Goal: Task Accomplishment & Management: Contribute content

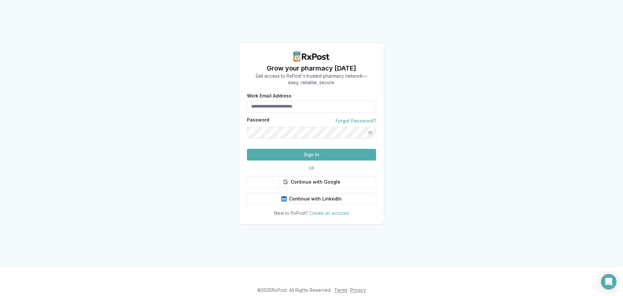
type input "**********"
click at [294, 160] on button "Sign In" at bounding box center [311, 155] width 129 height 12
click at [289, 160] on button "Sign In" at bounding box center [311, 155] width 129 height 12
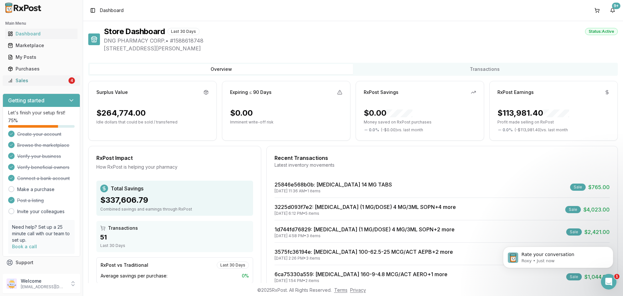
click at [63, 83] on div "Sales" at bounding box center [37, 80] width 59 height 6
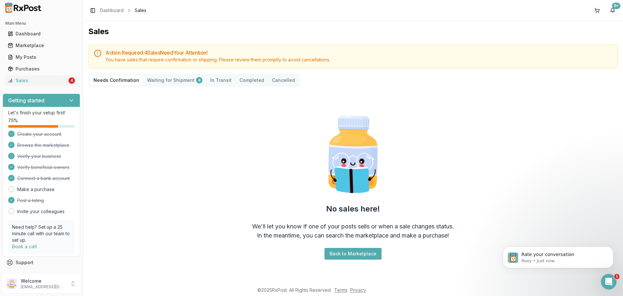
click at [173, 84] on Shipment "Waiting for Shipment 4" at bounding box center [174, 80] width 63 height 10
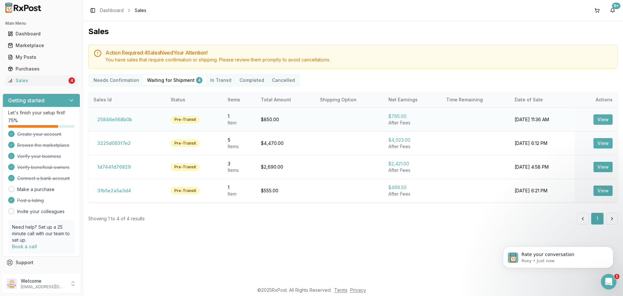
click at [607, 119] on button "View" at bounding box center [602, 119] width 19 height 10
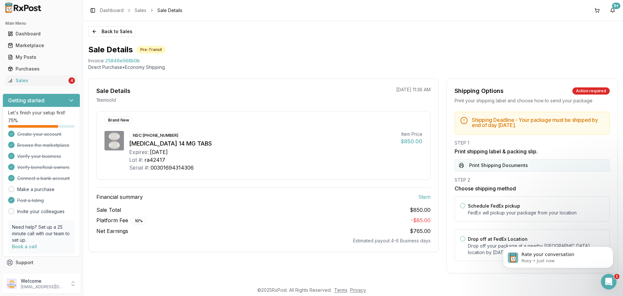
click at [482, 162] on button "Print Shipping Documents" at bounding box center [532, 165] width 155 height 12
click at [106, 28] on button "Back to Sales" at bounding box center [112, 31] width 48 height 10
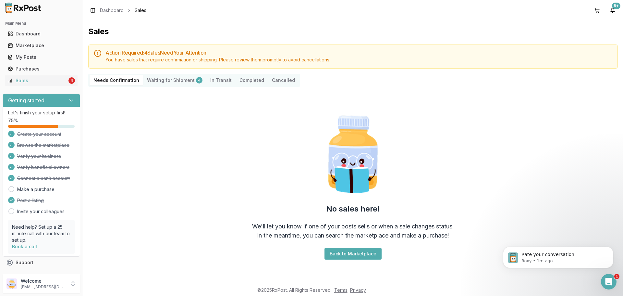
click at [178, 80] on Shipment "Waiting for Shipment 4" at bounding box center [174, 80] width 63 height 10
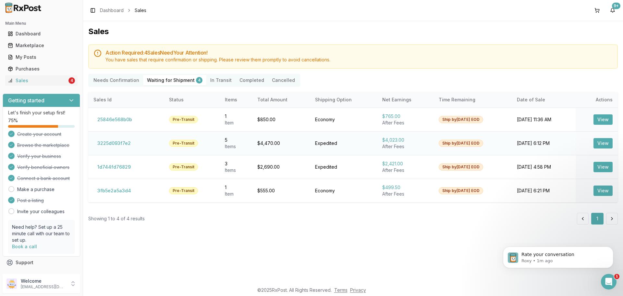
click at [602, 141] on button "View" at bounding box center [602, 143] width 19 height 10
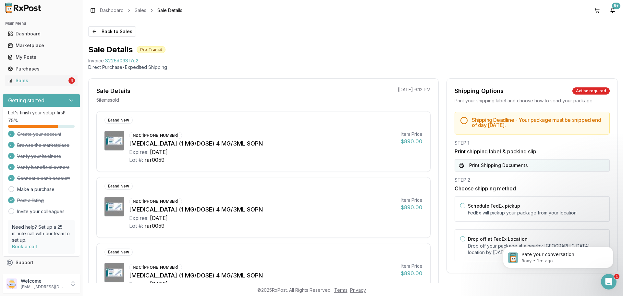
click at [489, 165] on button "Print Shipping Documents" at bounding box center [532, 165] width 155 height 12
click at [122, 30] on button "Back to Sales" at bounding box center [112, 31] width 48 height 10
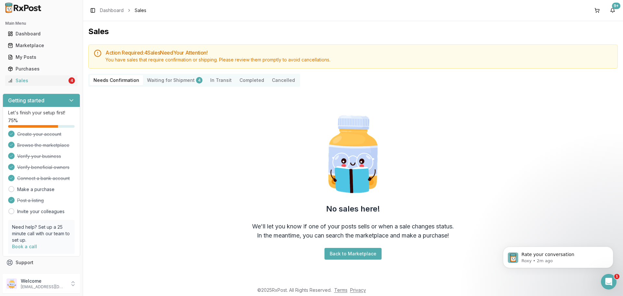
click at [177, 87] on div "Action Required: 4 Sale s Need Your Attention! You have sales that require conf…" at bounding box center [353, 170] width 530 height 252
click at [175, 82] on Shipment "Waiting for Shipment 4" at bounding box center [174, 80] width 63 height 10
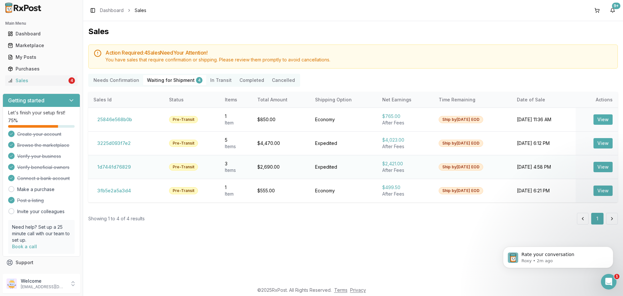
click at [601, 167] on button "View" at bounding box center [602, 167] width 19 height 10
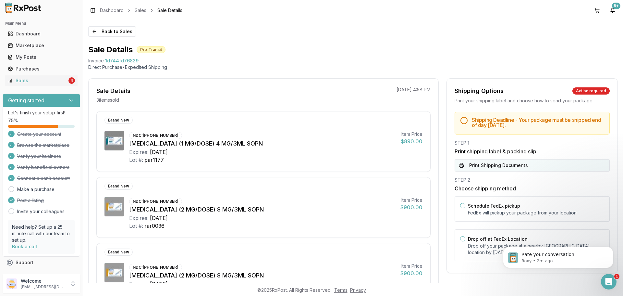
click at [496, 163] on button "Print Shipping Documents" at bounding box center [532, 165] width 155 height 12
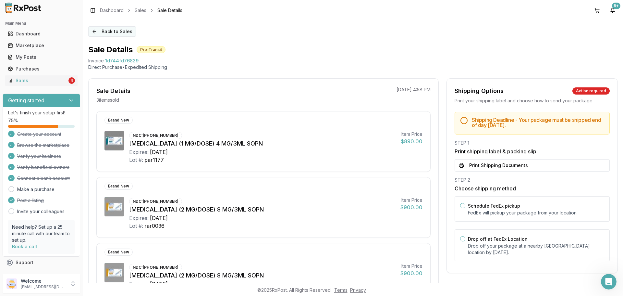
click at [113, 29] on button "Back to Sales" at bounding box center [112, 31] width 48 height 10
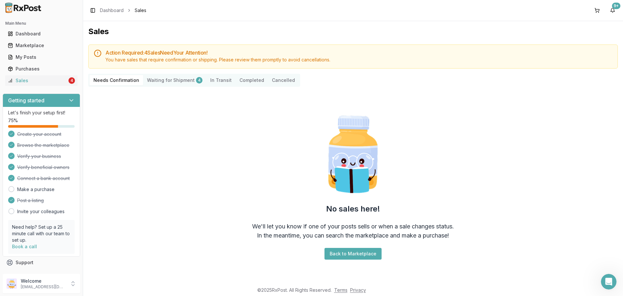
click at [173, 80] on Shipment "Waiting for Shipment 4" at bounding box center [174, 80] width 63 height 10
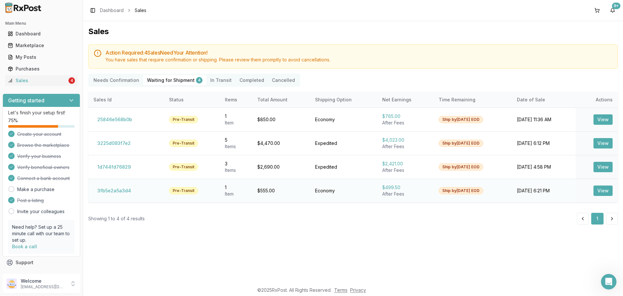
click at [601, 193] on button "View" at bounding box center [602, 190] width 19 height 10
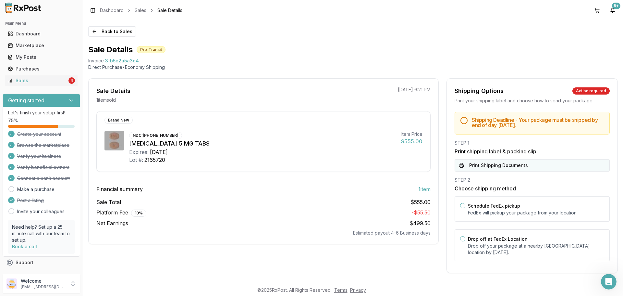
click at [506, 162] on button "Print Shipping Documents" at bounding box center [532, 165] width 155 height 12
click at [488, 165] on button "Print Shipping Documents" at bounding box center [532, 165] width 155 height 12
click at [514, 168] on button "Print Shipping Documents" at bounding box center [532, 165] width 155 height 12
click at [496, 243] on p "Drop off your package at a nearby FedEx location by August 14, 2025 ." at bounding box center [536, 248] width 136 height 13
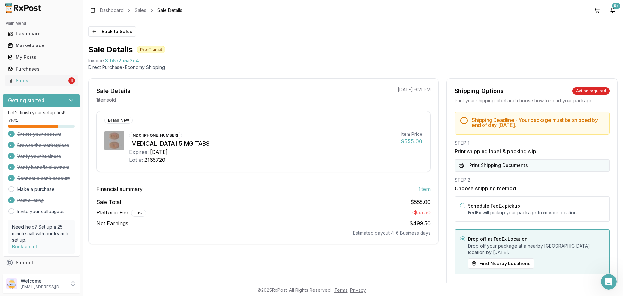
click at [501, 163] on button "Print Shipping Documents" at bounding box center [532, 165] width 155 height 12
click at [117, 30] on button "Back to Sales" at bounding box center [112, 31] width 48 height 10
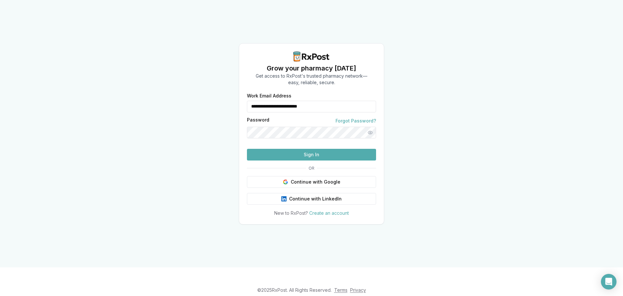
drag, startPoint x: 355, startPoint y: 95, endPoint x: 246, endPoint y: 101, distance: 109.2
click at [247, 101] on form "**********" at bounding box center [311, 126] width 129 height 67
type input "**********"
click at [310, 160] on button "Sign In" at bounding box center [311, 155] width 129 height 12
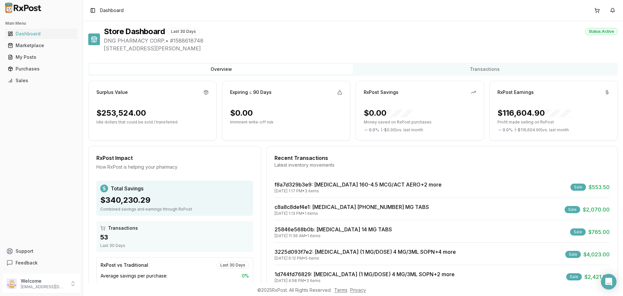
click at [321, 165] on div "Latest inventory movements" at bounding box center [442, 165] width 335 height 6
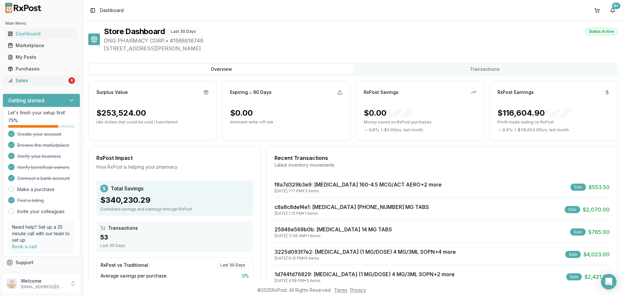
click at [45, 78] on div "Sales" at bounding box center [37, 80] width 59 height 6
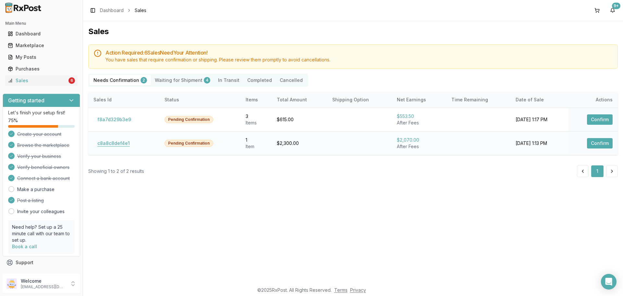
click at [109, 142] on button "c8a8c8def4e1" at bounding box center [113, 143] width 40 height 10
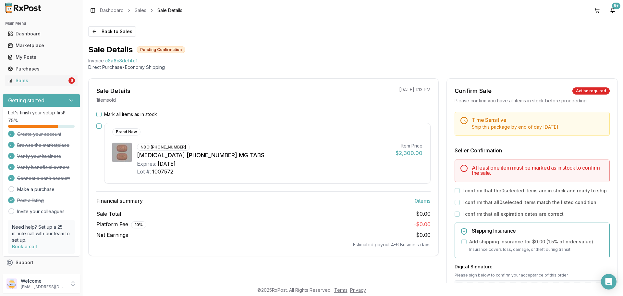
click at [246, 201] on h3 "Financial summary 0 item s" at bounding box center [263, 201] width 334 height 8
drag, startPoint x: 87, startPoint y: 58, endPoint x: 141, endPoint y: 58, distance: 54.2
click at [141, 58] on div "Back to Sales Sale Details Pending Confirmation Invoice c8a8c8def4e1 Direct Pur…" at bounding box center [353, 152] width 540 height 262
copy div "Invoice c8a8c8def4e1"
click at [610, 280] on icon "Open Intercom Messenger" at bounding box center [608, 281] width 7 height 8
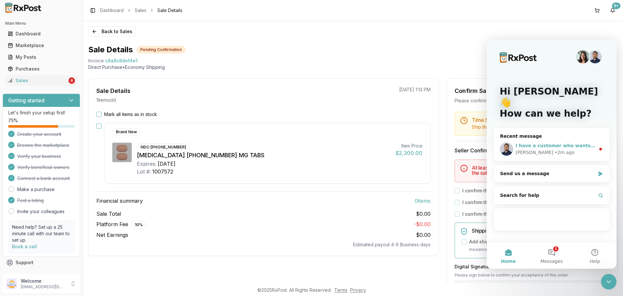
click at [555, 149] on div "• 2m ago" at bounding box center [565, 152] width 20 height 7
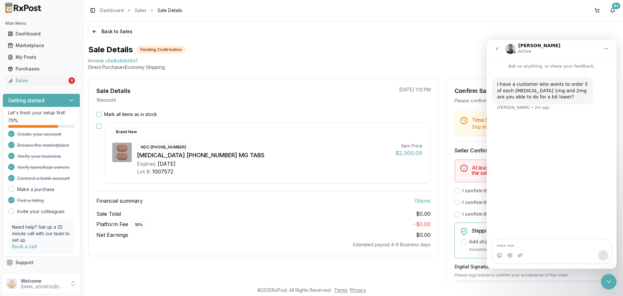
click at [539, 248] on textarea "Message…" at bounding box center [551, 244] width 119 height 11
type textarea "***"
type textarea "**********"
drag, startPoint x: 497, startPoint y: 232, endPoint x: 521, endPoint y: 248, distance: 29.2
click at [521, 248] on textarea "**********" at bounding box center [551, 238] width 119 height 24
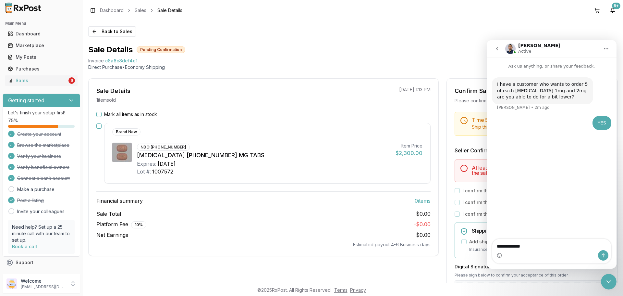
type textarea "**********"
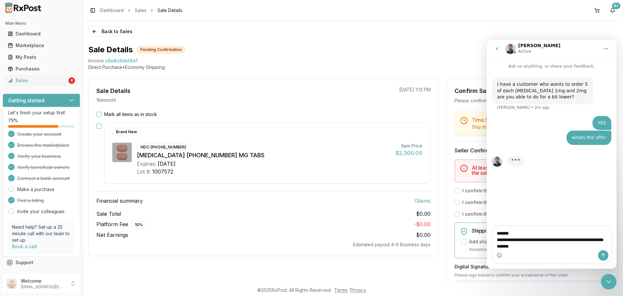
type textarea "**********"
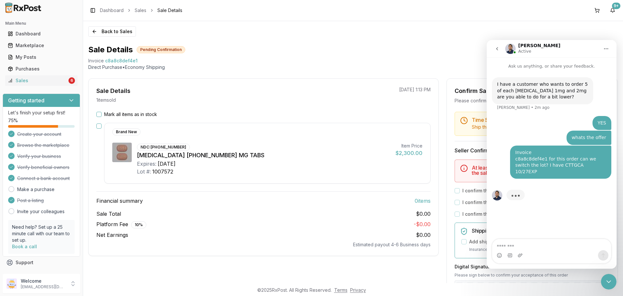
click at [497, 48] on icon "go back" at bounding box center [497, 48] width 2 height 3
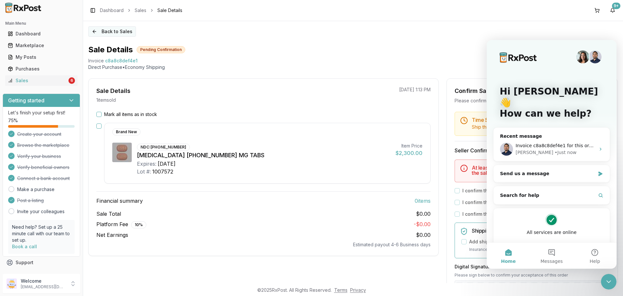
click at [119, 27] on button "Back to Sales" at bounding box center [112, 31] width 48 height 10
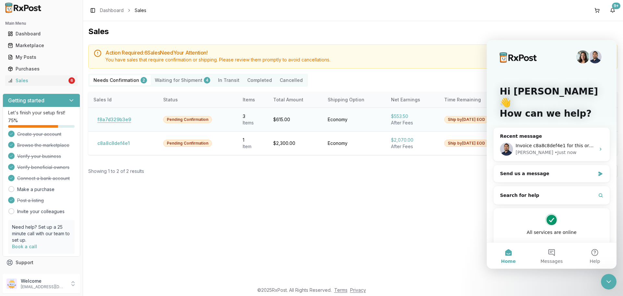
click at [126, 121] on button "f8a7d329b3e9" at bounding box center [114, 119] width 42 height 10
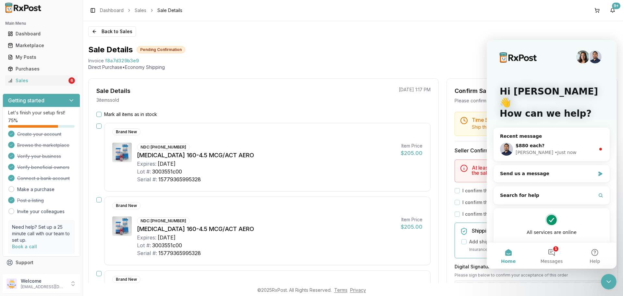
click at [301, 177] on div "Serial #: 15779365995328" at bounding box center [266, 179] width 259 height 8
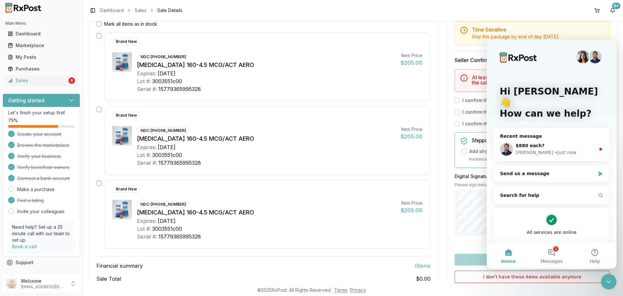
scroll to position [97, 0]
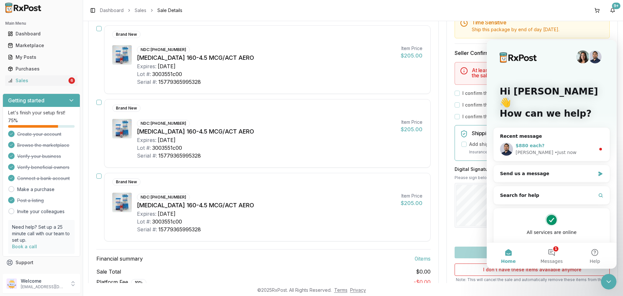
click at [529, 149] on div "Manuel" at bounding box center [535, 152] width 38 height 7
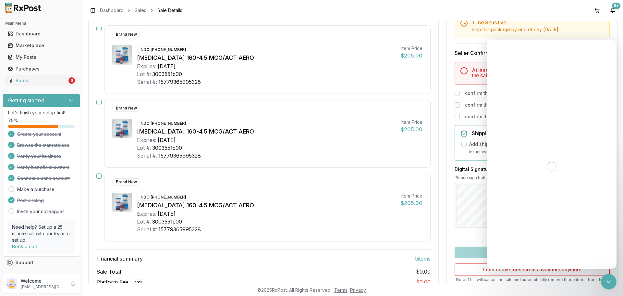
scroll to position [1, 0]
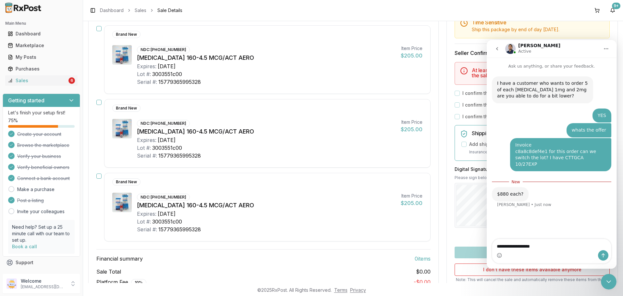
type textarea "**********"
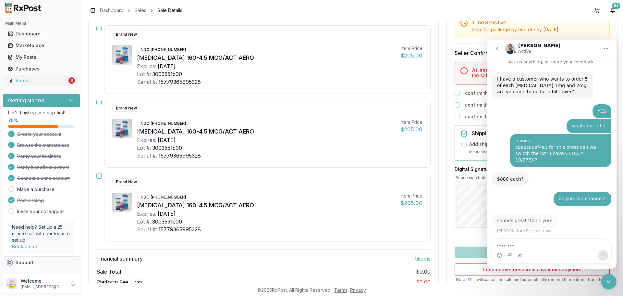
scroll to position [0, 0]
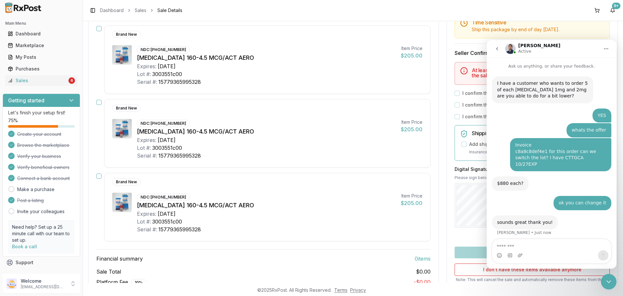
click at [496, 44] on button "go back" at bounding box center [497, 49] width 12 height 12
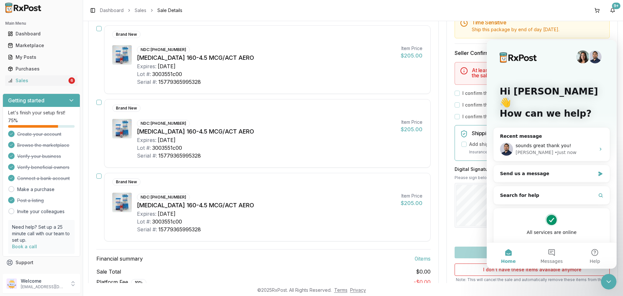
click at [608, 284] on icon "Close Intercom Messenger" at bounding box center [609, 281] width 8 height 8
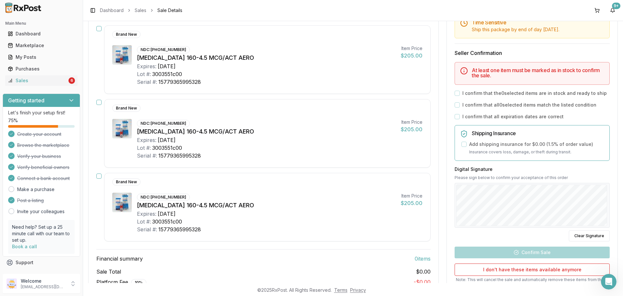
click at [312, 205] on div "Symbicort 160-4.5 MCG/ACT AERO" at bounding box center [266, 205] width 259 height 9
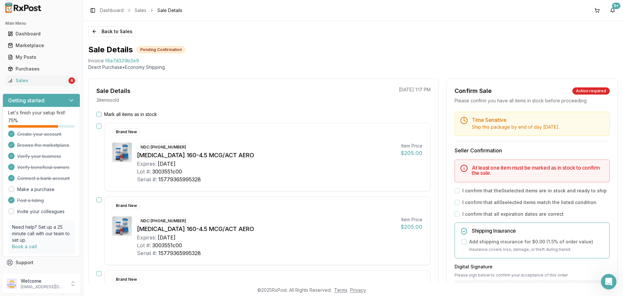
click at [98, 113] on button "Mark all items as in stock" at bounding box center [98, 114] width 5 height 5
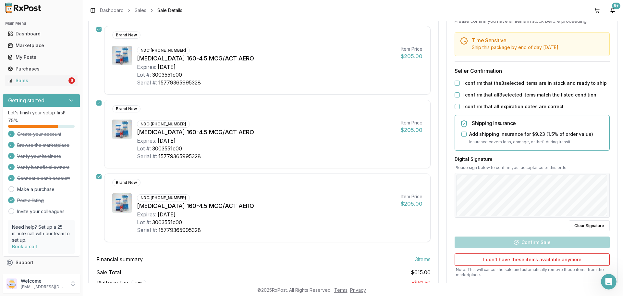
scroll to position [97, 0]
click at [456, 84] on button "I confirm that the 3 selected items are in stock and ready to ship" at bounding box center [457, 82] width 5 height 5
click at [455, 95] on button "I confirm that all 3 selected items match the listed condition" at bounding box center [457, 94] width 5 height 5
click at [455, 107] on button "I confirm that all expiration dates are correct" at bounding box center [457, 105] width 5 height 5
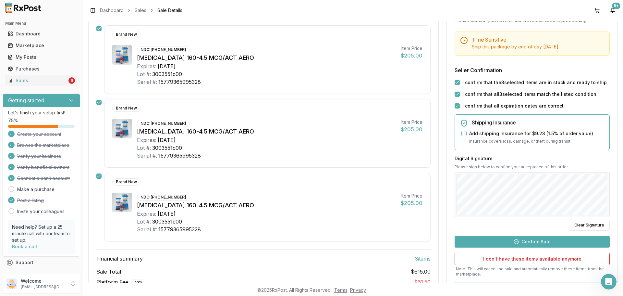
click at [536, 243] on button "Confirm Sale" at bounding box center [532, 241] width 155 height 12
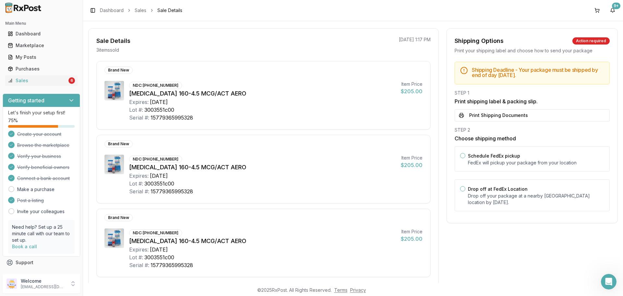
scroll to position [0, 0]
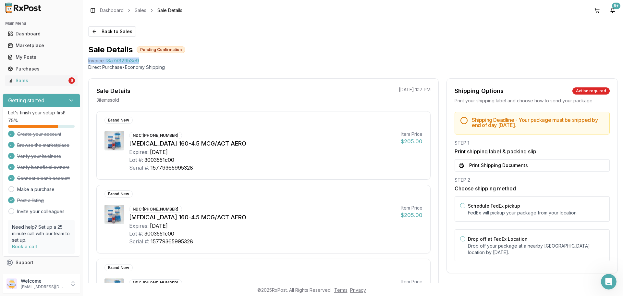
drag, startPoint x: 86, startPoint y: 62, endPoint x: 151, endPoint y: 62, distance: 64.9
click at [151, 62] on div "Back to Sales Sale Details Pending Confirmation Invoice f8a7d329b3e9 Direct Pur…" at bounding box center [353, 152] width 540 height 262
copy div "Invoice f8a7d329b3e9"
click at [611, 275] on div "Open Intercom Messenger" at bounding box center [608, 281] width 21 height 21
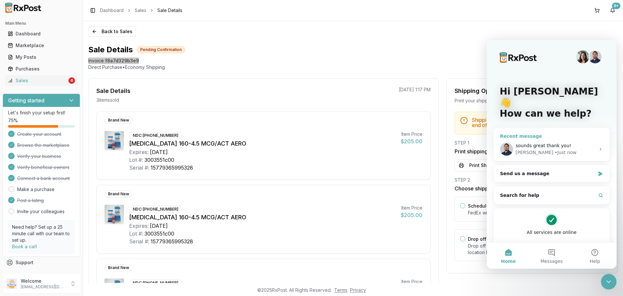
click at [562, 149] on div "Manuel • Just now" at bounding box center [556, 152] width 80 height 7
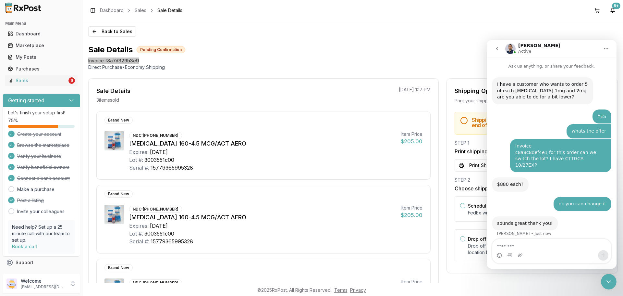
click at [547, 245] on textarea "Message…" at bounding box center [551, 244] width 119 height 11
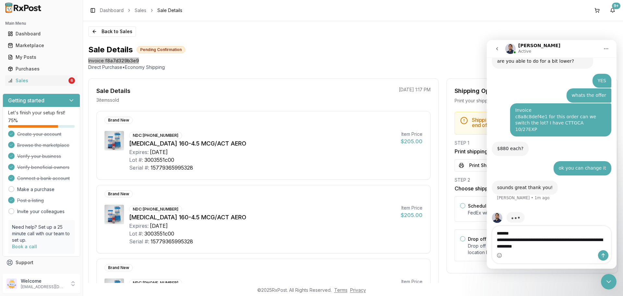
scroll to position [37, 0]
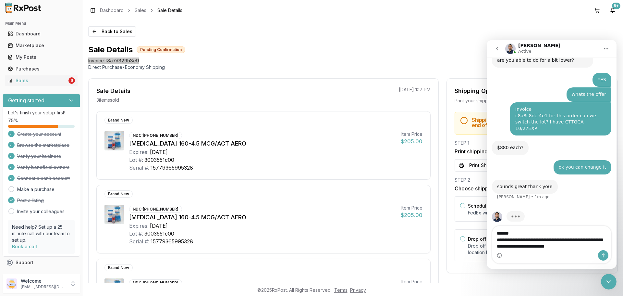
type textarea "**********"
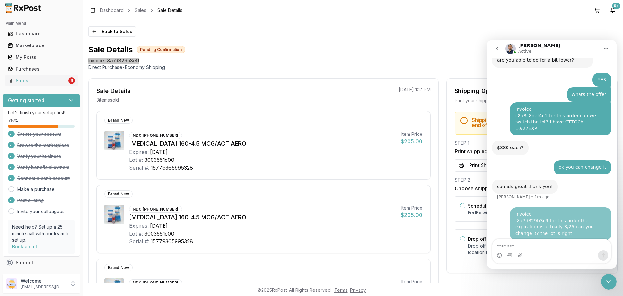
scroll to position [62, 0]
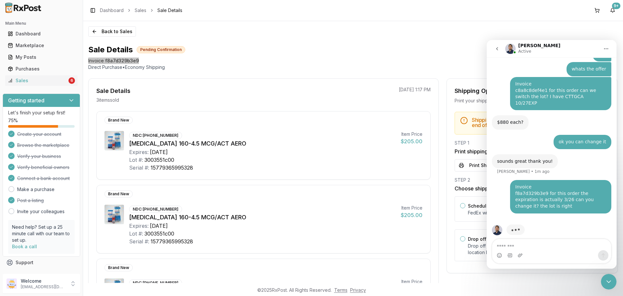
click at [499, 47] on icon "go back" at bounding box center [497, 48] width 5 height 5
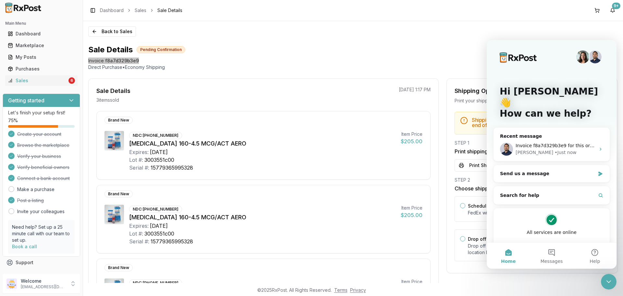
scroll to position [0, 0]
click at [419, 53] on div "Sale Details Pending Confirmation" at bounding box center [353, 49] width 530 height 10
click at [111, 31] on button "Back to Sales" at bounding box center [112, 31] width 48 height 10
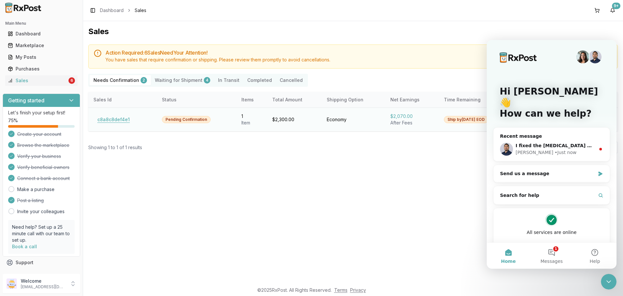
click at [126, 120] on button "c8a8c8def4e1" at bounding box center [113, 119] width 40 height 10
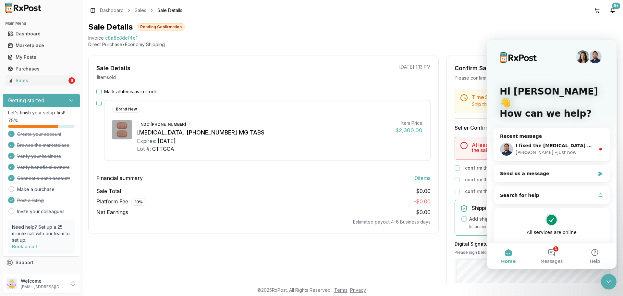
scroll to position [32, 0]
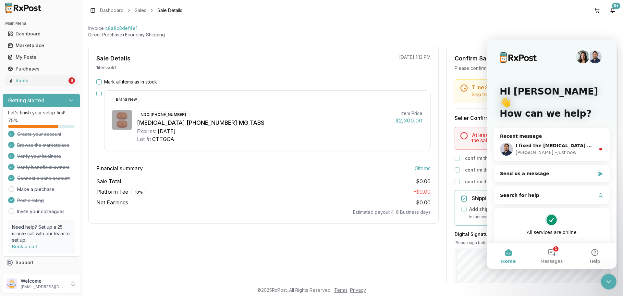
click at [306, 189] on div "Platform Fee 10 % - $0.00" at bounding box center [263, 192] width 334 height 8
click at [99, 81] on button "Mark all items as in stock" at bounding box center [98, 81] width 5 height 5
click at [612, 285] on div "Close Intercom Messenger" at bounding box center [609, 282] width 16 height 16
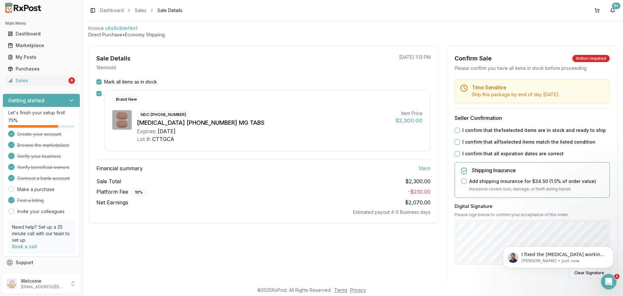
scroll to position [0, 0]
click at [462, 129] on label "I confirm that the 1 selected items are in stock and ready to ship" at bounding box center [533, 130] width 143 height 6
click at [460, 129] on button "I confirm that the 1 selected items are in stock and ready to ship" at bounding box center [457, 130] width 5 height 5
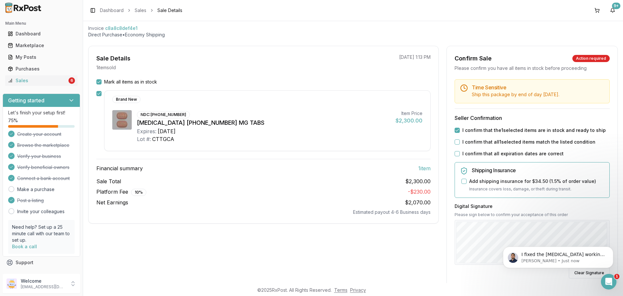
click at [463, 144] on label "I confirm that all 1 selected items match the listed condition" at bounding box center [528, 142] width 133 height 6
click at [460, 144] on button "I confirm that all 1 selected items match the listed condition" at bounding box center [457, 141] width 5 height 5
click at [463, 152] on label "I confirm that all expiration dates are correct" at bounding box center [512, 153] width 101 height 6
click at [460, 152] on button "I confirm that all expiration dates are correct" at bounding box center [457, 153] width 5 height 5
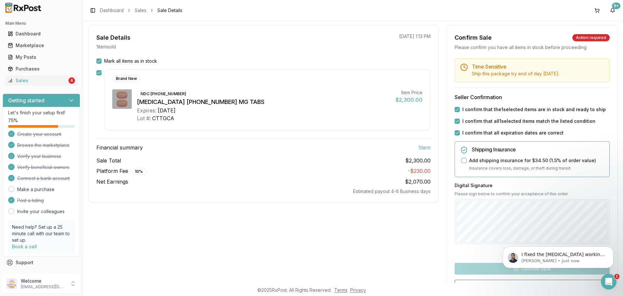
scroll to position [65, 0]
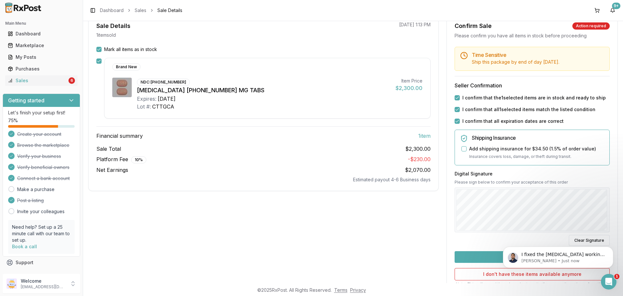
click at [488, 255] on button "Confirm Sale" at bounding box center [532, 257] width 155 height 12
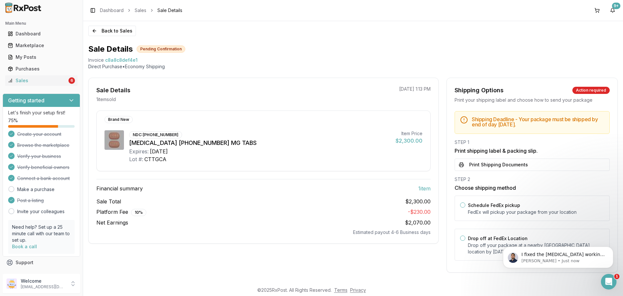
scroll to position [1, 0]
click at [483, 239] on label "Drop off at FedEx Location" at bounding box center [498, 238] width 60 height 6
click at [465, 239] on button "Drop off at FedEx Location" at bounding box center [462, 237] width 5 height 5
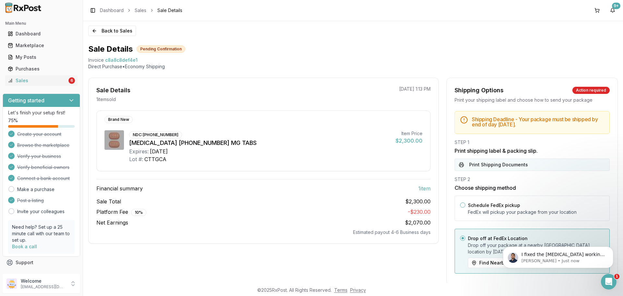
click at [499, 156] on div "STEP 1 Print shipping label & packing slip. Print Shipping Documents" at bounding box center [532, 155] width 155 height 32
click at [498, 164] on button "Print Shipping Documents" at bounding box center [532, 164] width 155 height 12
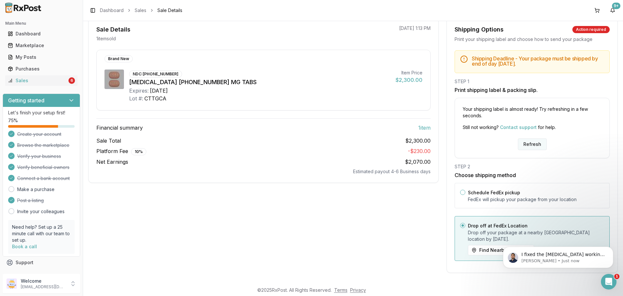
scroll to position [62, 0]
click at [534, 141] on button "Refresh" at bounding box center [532, 144] width 29 height 12
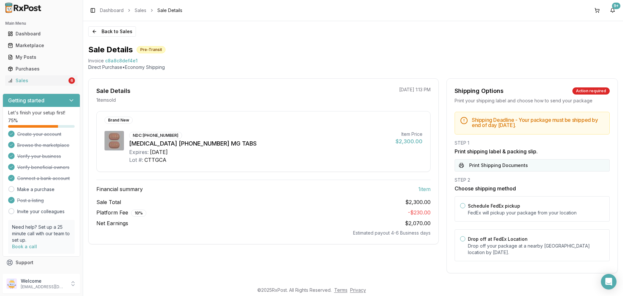
click at [477, 164] on button "Print Shipping Documents" at bounding box center [532, 165] width 155 height 12
click at [479, 237] on label "Drop off at FedEx Location" at bounding box center [498, 239] width 60 height 6
click at [465, 237] on button "Drop off at FedEx Location" at bounding box center [462, 238] width 5 height 5
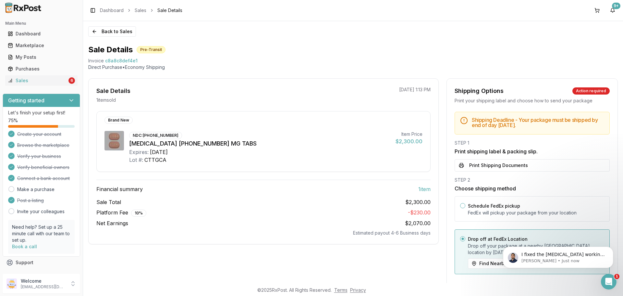
click at [111, 26] on div "Back to Sales Sale Details Pre-Transit Invoice c8a8c8def4e1 Direct Purchase • E…" at bounding box center [353, 152] width 540 height 262
click at [112, 32] on button "Back to Sales" at bounding box center [112, 31] width 48 height 10
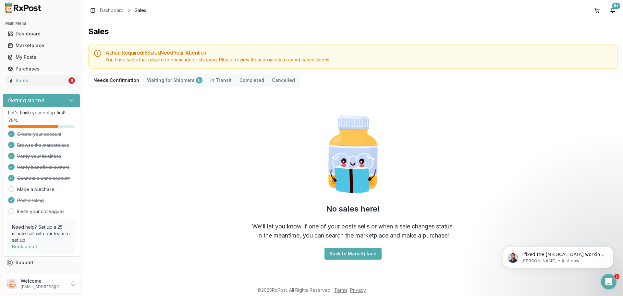
click at [566, 184] on div "No sales here! We'll let you know if one of your posts sells or when a sale cha…" at bounding box center [353, 186] width 530 height 188
drag, startPoint x: 506, startPoint y: 166, endPoint x: 314, endPoint y: 6, distance: 250.4
click at [506, 166] on div "No sales here! We'll let you know if one of your posts sells or when a sale cha…" at bounding box center [353, 186] width 530 height 188
click at [567, 261] on p "[PERSON_NAME] • Just now" at bounding box center [563, 261] width 84 height 6
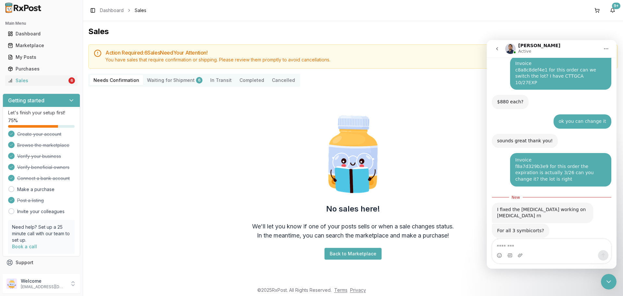
scroll to position [82, 0]
click at [539, 249] on textarea "Message…" at bounding box center [551, 244] width 119 height 11
type textarea "***"
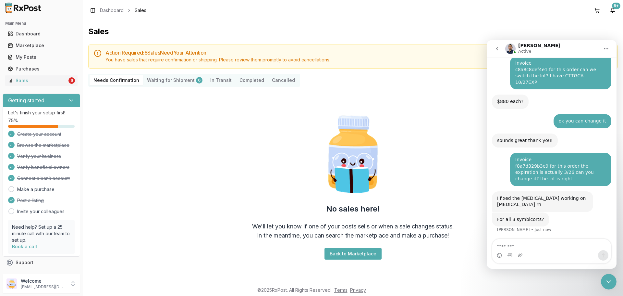
scroll to position [91, 0]
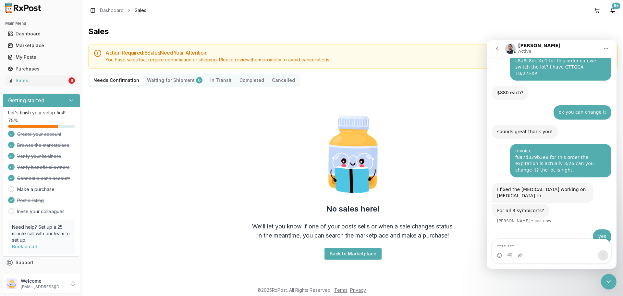
click at [609, 280] on icon "Close Intercom Messenger" at bounding box center [609, 281] width 8 height 8
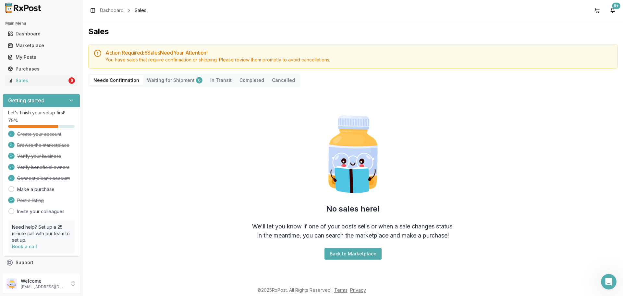
click at [610, 279] on icon "Open Intercom Messenger" at bounding box center [609, 281] width 11 height 11
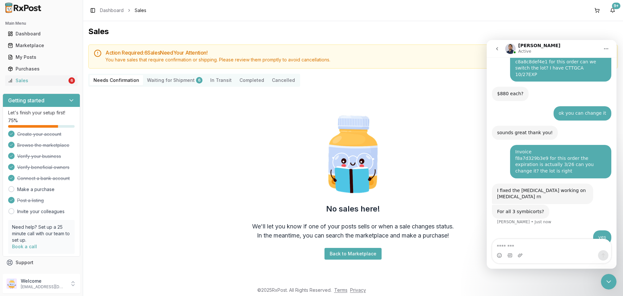
click at [606, 280] on icon "Close Intercom Messenger" at bounding box center [609, 281] width 8 height 8
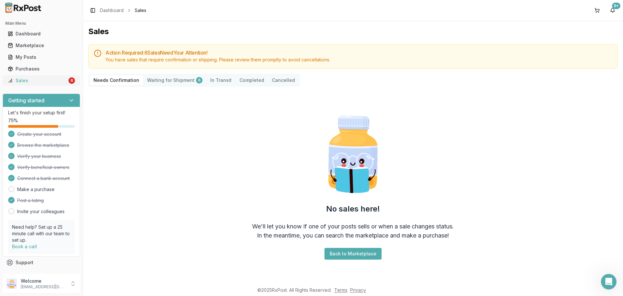
click at [59, 80] on div "Sales" at bounding box center [37, 80] width 59 height 6
click at [61, 82] on div "Sales" at bounding box center [37, 80] width 59 height 6
click at [613, 280] on icon "Open Intercom Messenger" at bounding box center [609, 281] width 11 height 11
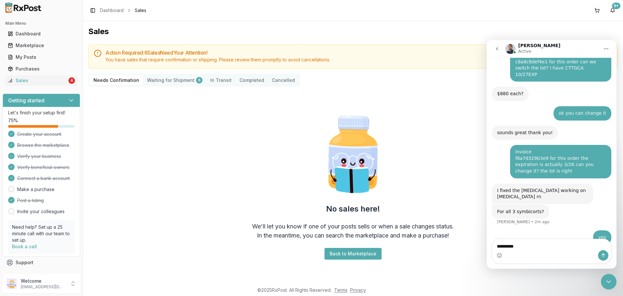
type textarea "**********"
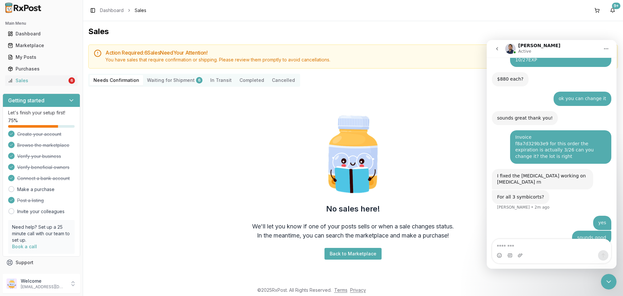
click at [54, 86] on div "Main Menu Dashboard Marketplace My Posts Purchases Sales 6" at bounding box center [41, 52] width 83 height 73
click at [63, 77] on div "Sales" at bounding box center [37, 80] width 59 height 6
drag, startPoint x: 110, startPoint y: 87, endPoint x: 113, endPoint y: 84, distance: 4.0
click at [113, 84] on Confirmation "Needs Confirmation" at bounding box center [117, 80] width 54 height 10
click at [44, 82] on div "Sales" at bounding box center [37, 80] width 59 height 6
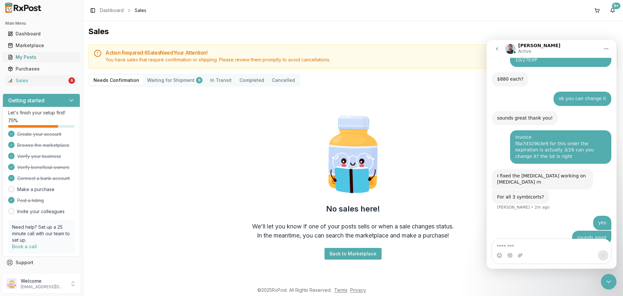
click at [43, 59] on div "My Posts" at bounding box center [41, 57] width 67 height 6
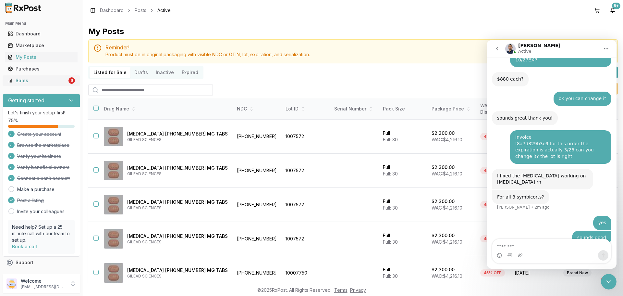
click at [42, 80] on div "Sales" at bounding box center [37, 80] width 59 height 6
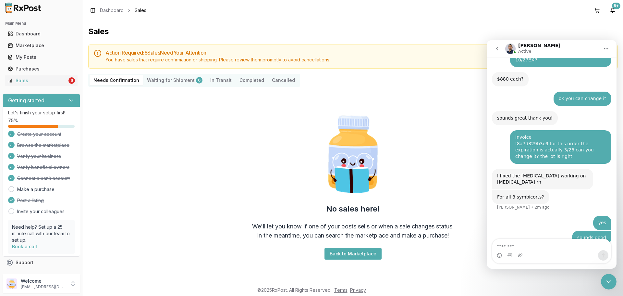
click at [116, 80] on Confirmation "Needs Confirmation" at bounding box center [117, 80] width 54 height 10
click at [164, 82] on Shipment "Waiting for Shipment 6" at bounding box center [174, 80] width 63 height 10
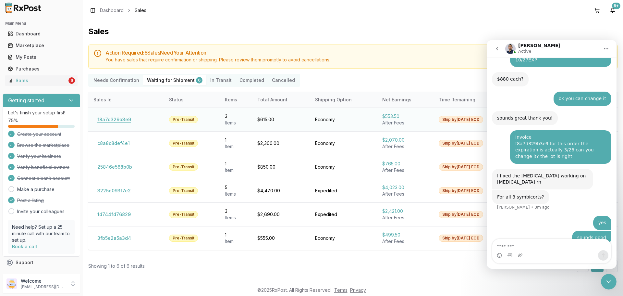
click at [124, 118] on button "f8a7d329b3e9" at bounding box center [114, 119] width 42 height 10
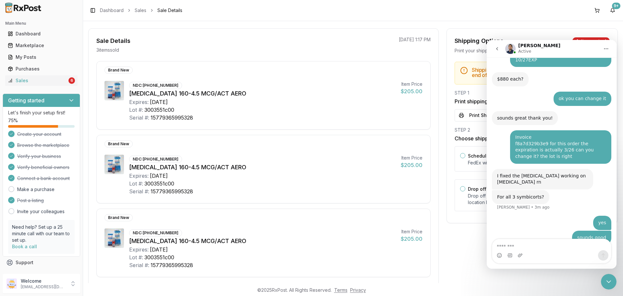
scroll to position [65, 0]
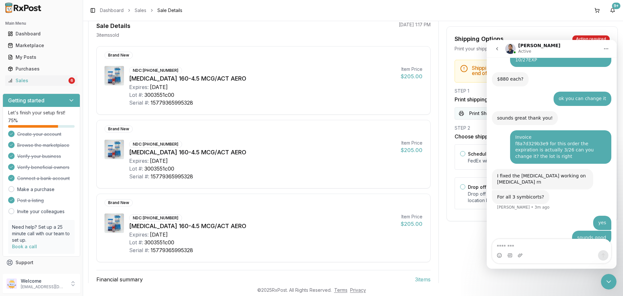
click at [474, 114] on button "Print Shipping Documents" at bounding box center [532, 113] width 155 height 12
click at [37, 10] on img at bounding box center [24, 8] width 42 height 10
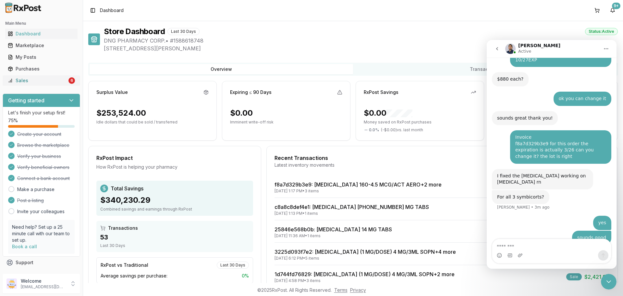
click at [41, 81] on div "Sales" at bounding box center [37, 80] width 59 height 6
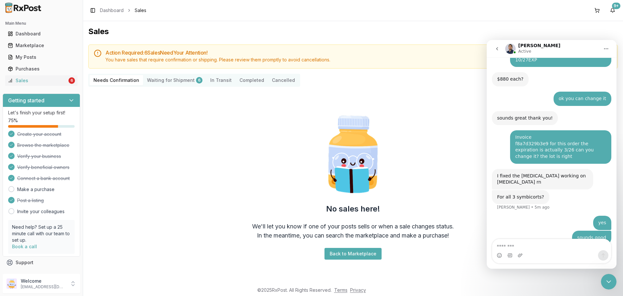
click at [497, 49] on icon "go back" at bounding box center [497, 48] width 2 height 3
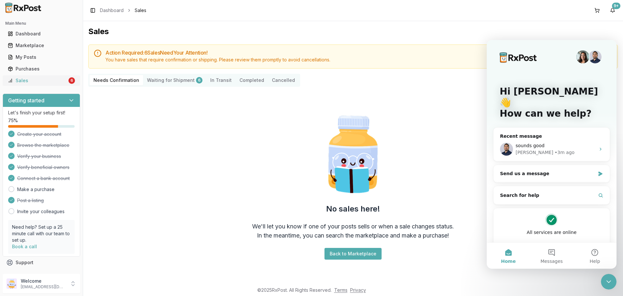
click at [55, 82] on div "Sales" at bounding box center [37, 80] width 59 height 6
click at [612, 279] on icon "Close Intercom Messenger" at bounding box center [609, 281] width 8 height 8
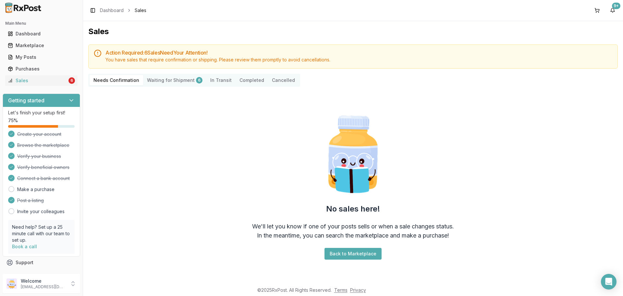
click at [175, 80] on Shipment "Waiting for Shipment 6" at bounding box center [174, 80] width 63 height 10
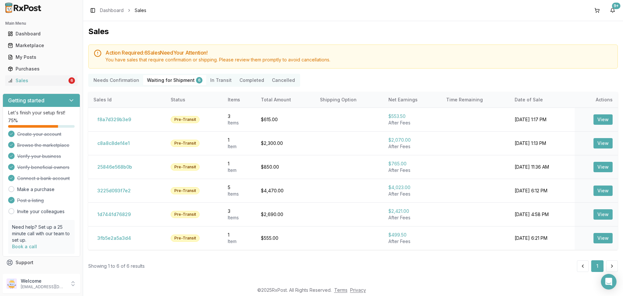
click at [219, 79] on Transit "In Transit" at bounding box center [220, 80] width 29 height 10
click at [247, 82] on button "Completed" at bounding box center [252, 80] width 32 height 10
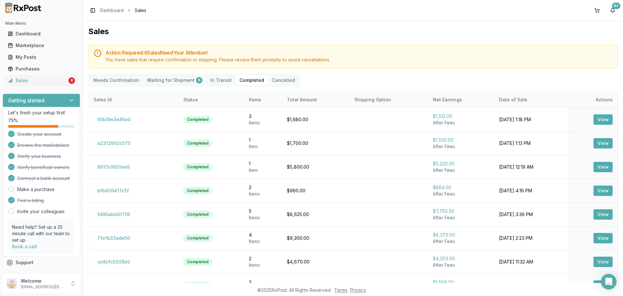
click at [219, 79] on Transit "In Transit" at bounding box center [220, 80] width 29 height 10
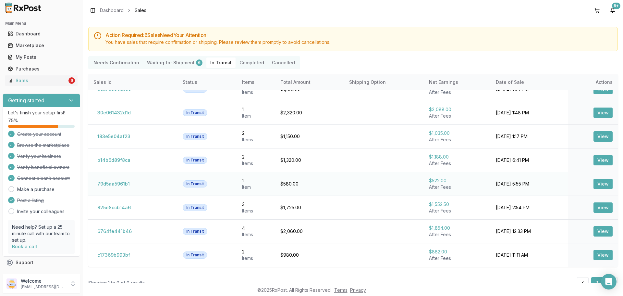
scroll to position [34, 0]
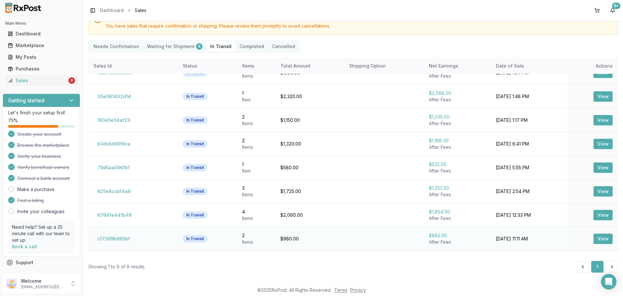
click at [600, 238] on button "View" at bounding box center [602, 238] width 19 height 10
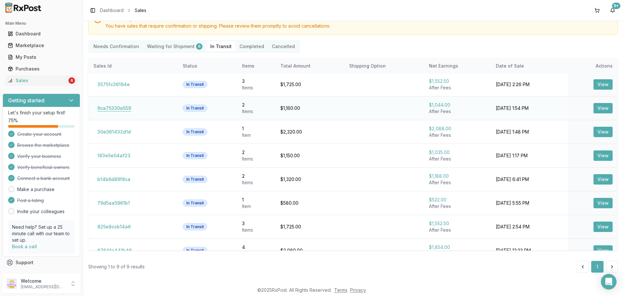
scroll to position [0, 0]
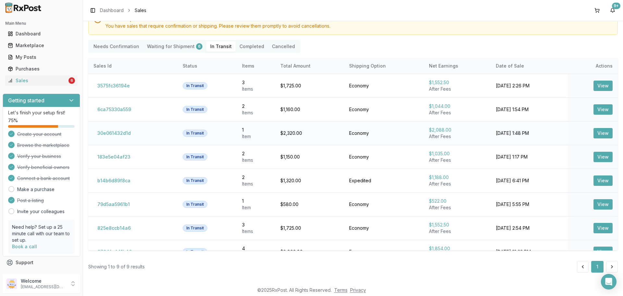
click at [603, 133] on button "View" at bounding box center [602, 133] width 19 height 10
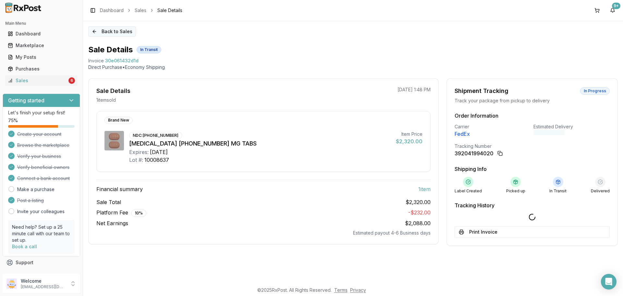
click at [99, 34] on button "Back to Sales" at bounding box center [112, 31] width 48 height 10
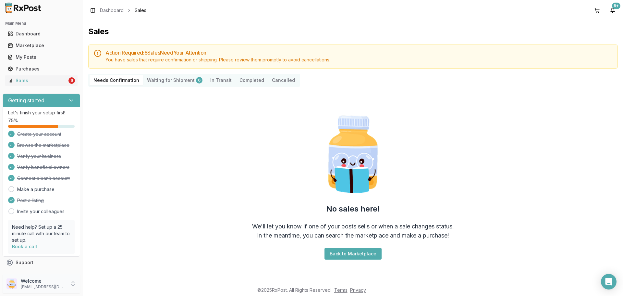
click at [47, 282] on p "Welcome" at bounding box center [43, 280] width 45 height 6
click at [104, 288] on span "Sign Out" at bounding box center [118, 285] width 62 height 6
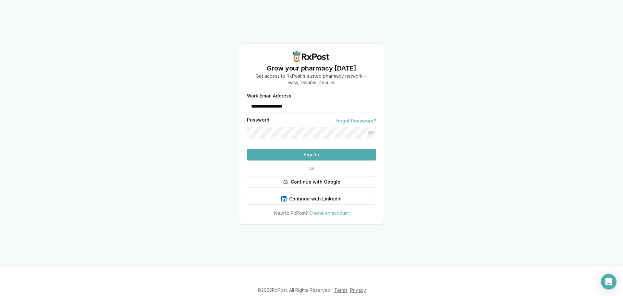
drag, startPoint x: 308, startPoint y: 98, endPoint x: 226, endPoint y: 97, distance: 81.1
click at [226, 97] on div "**********" at bounding box center [311, 133] width 623 height 267
type input "**********"
click at [296, 160] on button "Sign In" at bounding box center [311, 155] width 129 height 12
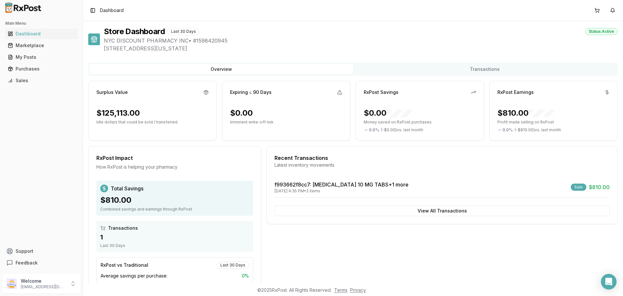
click at [308, 170] on div "Recent Transactions Latest inventory movements" at bounding box center [442, 163] width 351 height 19
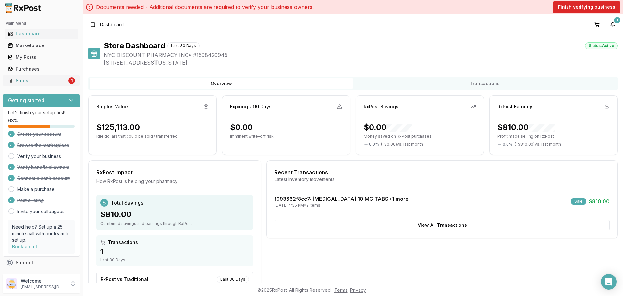
click at [62, 78] on div "Sales" at bounding box center [37, 80] width 59 height 6
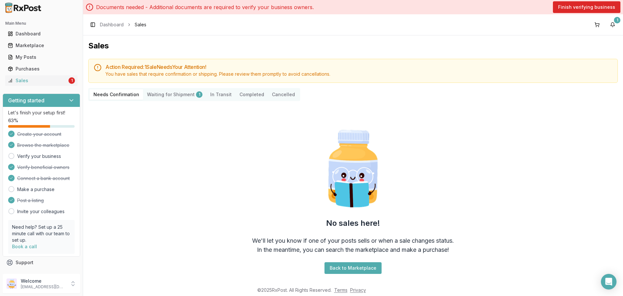
click at [246, 156] on div "No sales here! We'll let you know if one of your posts sells or when a sale cha…" at bounding box center [353, 200] width 530 height 188
click at [188, 97] on Shipment "Waiting for Shipment 1" at bounding box center [174, 94] width 63 height 10
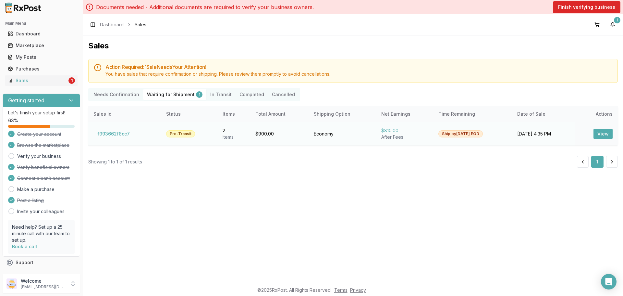
click at [105, 136] on button "f993662f8cc7" at bounding box center [113, 133] width 40 height 10
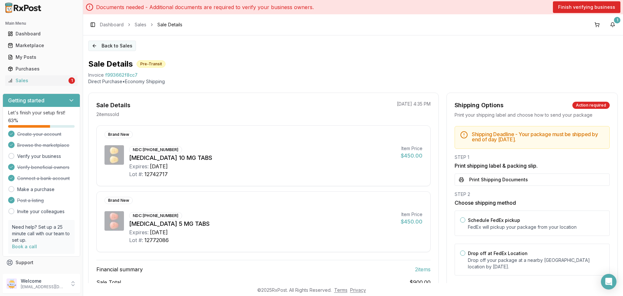
click at [118, 46] on button "Back to Sales" at bounding box center [112, 46] width 48 height 10
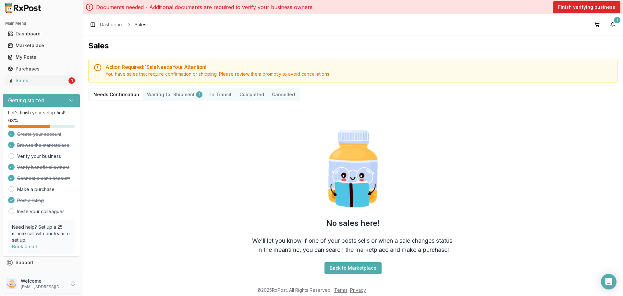
click at [40, 288] on p "[EMAIL_ADDRESS][DOMAIN_NAME]" at bounding box center [43, 286] width 45 height 5
click at [103, 285] on span "Sign Out" at bounding box center [118, 285] width 62 height 6
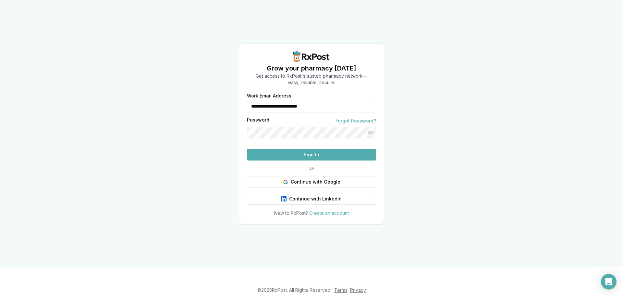
drag, startPoint x: 337, startPoint y: 94, endPoint x: 234, endPoint y: 95, distance: 103.5
click at [233, 96] on div "**********" at bounding box center [311, 133] width 623 height 267
type input "**********"
click at [294, 160] on button "Sign In" at bounding box center [311, 155] width 129 height 12
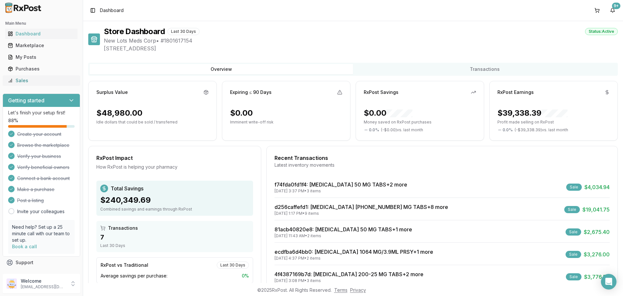
click at [60, 82] on div "Sales" at bounding box center [41, 80] width 67 height 6
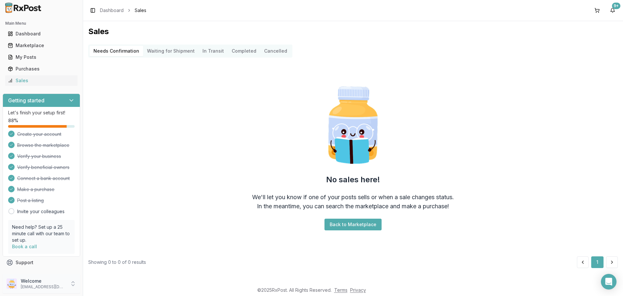
click at [64, 286] on p "ivoryrx12@gmail.com" at bounding box center [43, 286] width 45 height 5
click at [106, 286] on span "Sign Out" at bounding box center [118, 285] width 62 height 6
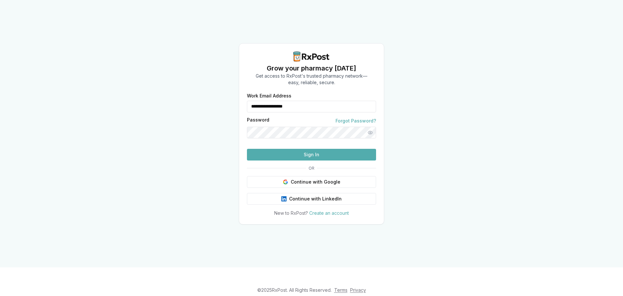
drag, startPoint x: 297, startPoint y: 100, endPoint x: 213, endPoint y: 94, distance: 84.9
click at [213, 94] on div "**********" at bounding box center [311, 133] width 623 height 267
click at [305, 101] on input "**********" at bounding box center [311, 107] width 129 height 12
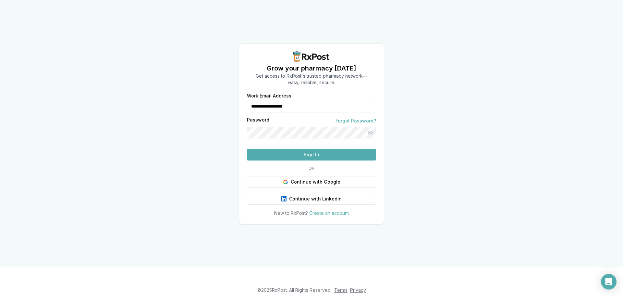
type input "**********"
click at [308, 160] on button "Sign In" at bounding box center [311, 155] width 129 height 12
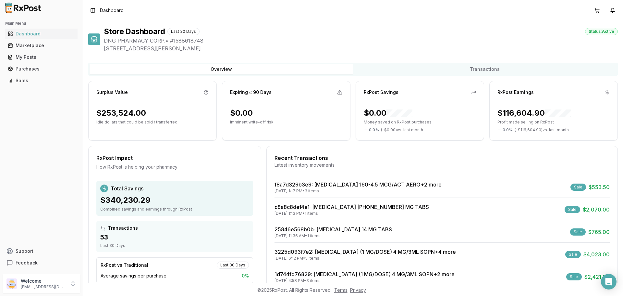
click at [311, 168] on div "Recent Transactions Latest inventory movements" at bounding box center [442, 163] width 351 height 19
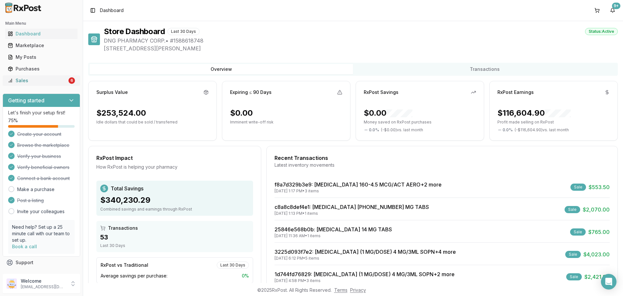
click at [51, 78] on div "Sales" at bounding box center [37, 80] width 59 height 6
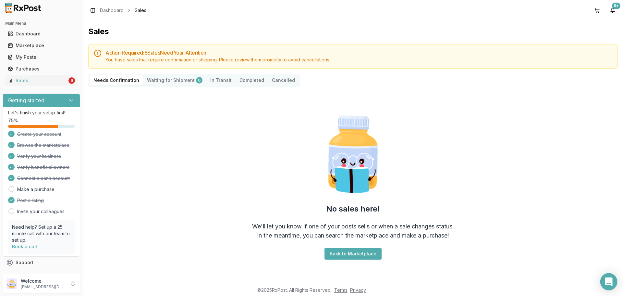
click at [606, 281] on icon "Open Intercom Messenger" at bounding box center [608, 281] width 7 height 8
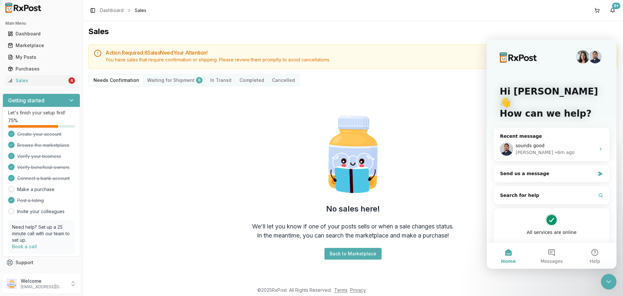
click at [610, 284] on icon "Close Intercom Messenger" at bounding box center [609, 281] width 8 height 8
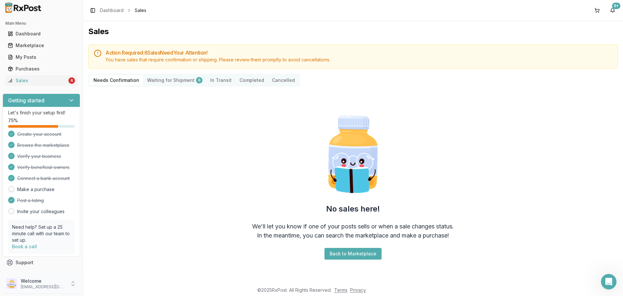
click at [38, 280] on p "Welcome" at bounding box center [43, 280] width 45 height 6
click at [92, 282] on span "Sign Out" at bounding box center [118, 285] width 62 height 6
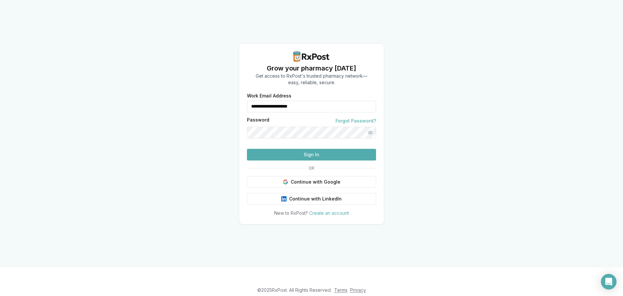
drag, startPoint x: 330, startPoint y: 93, endPoint x: 217, endPoint y: 90, distance: 113.3
click at [218, 90] on div "**********" at bounding box center [311, 133] width 623 height 267
type input "**********"
click at [301, 160] on button "Sign In" at bounding box center [311, 155] width 129 height 12
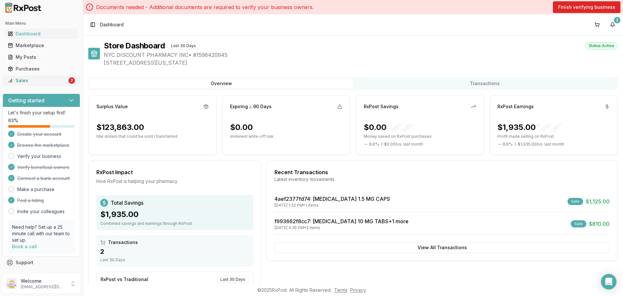
click at [31, 82] on div "Sales" at bounding box center [37, 80] width 59 height 6
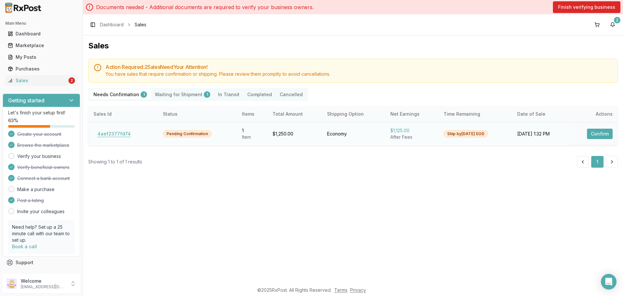
click at [117, 133] on button "4aef2377fd74" at bounding box center [113, 133] width 41 height 10
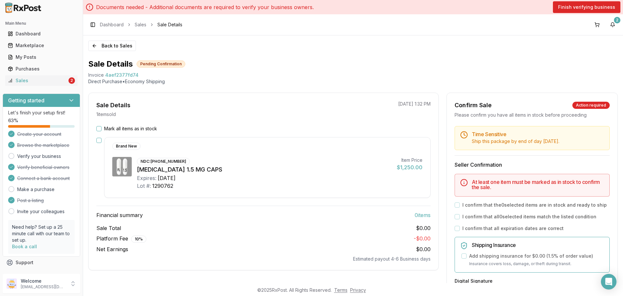
click at [102, 129] on div "Mark all items as in stock" at bounding box center [263, 128] width 334 height 6
click at [100, 130] on button "Mark all items as in stock" at bounding box center [98, 128] width 5 height 5
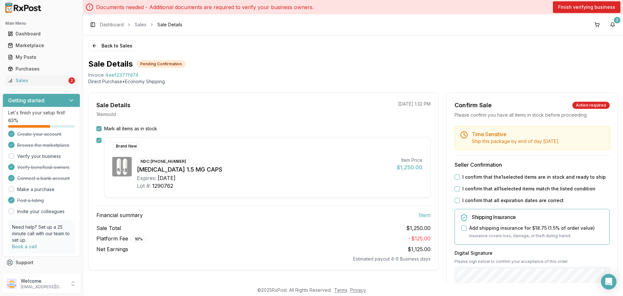
click at [180, 128] on div "Mark all items as in stock" at bounding box center [263, 128] width 334 height 6
drag, startPoint x: 426, startPoint y: 103, endPoint x: 383, endPoint y: 105, distance: 42.5
click at [383, 105] on div "Sale Details 1 item sold [DATE] 1:32 PM" at bounding box center [264, 109] width 350 height 17
drag, startPoint x: 383, startPoint y: 104, endPoint x: 427, endPoint y: 108, distance: 45.0
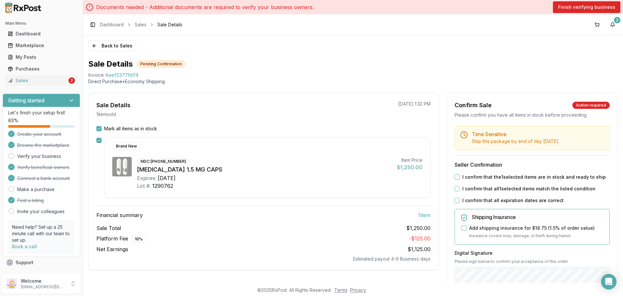
click at [427, 108] on div "Sale Details 1 item sold [DATE] 1:32 PM" at bounding box center [264, 109] width 350 height 17
click at [427, 110] on div "Sale Details 1 item sold [DATE] 1:32 PM" at bounding box center [264, 109] width 350 height 17
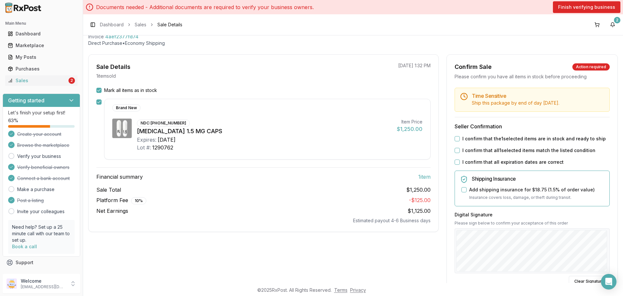
scroll to position [97, 0]
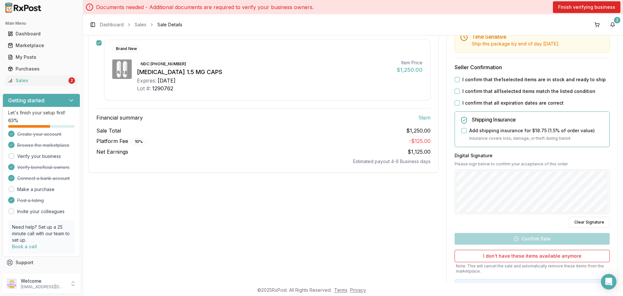
click at [455, 79] on button "I confirm that the 1 selected items are in stock and ready to ship" at bounding box center [457, 79] width 5 height 5
drag, startPoint x: 453, startPoint y: 90, endPoint x: 456, endPoint y: 104, distance: 14.3
click at [455, 92] on button "I confirm that all 1 selected items match the listed condition" at bounding box center [457, 91] width 5 height 5
click at [456, 105] on button "I confirm that all expiration dates are correct" at bounding box center [457, 102] width 5 height 5
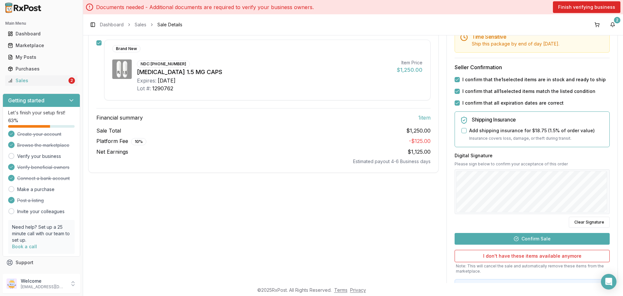
click at [535, 236] on button "Confirm Sale" at bounding box center [532, 239] width 155 height 12
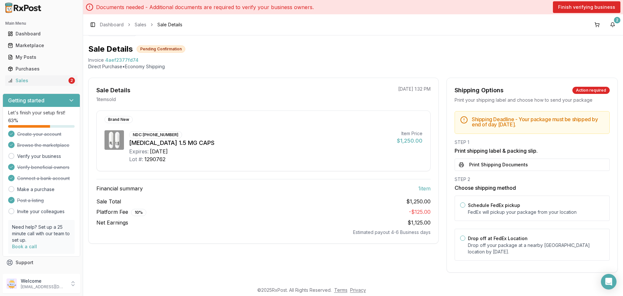
scroll to position [15, 0]
click at [504, 237] on label "Drop off at FedEx Location" at bounding box center [498, 238] width 60 height 6
click at [465, 237] on button "Drop off at FedEx Location" at bounding box center [462, 237] width 5 height 5
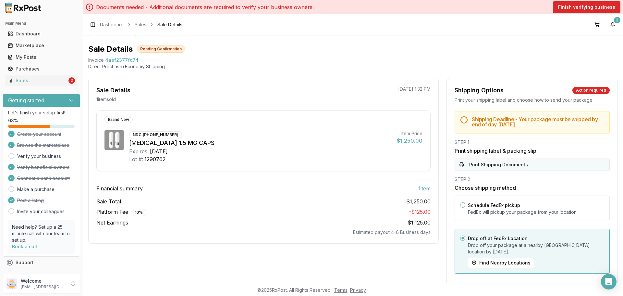
click at [485, 165] on button "Print Shipping Documents" at bounding box center [532, 164] width 155 height 12
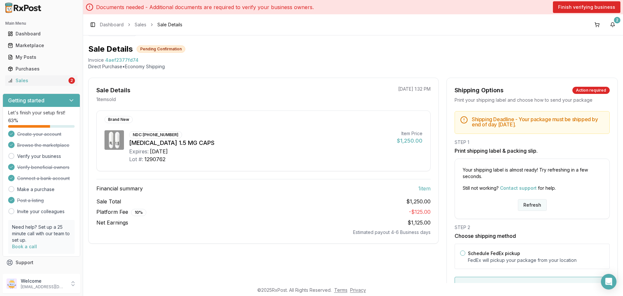
click at [528, 209] on button "Refresh" at bounding box center [532, 205] width 29 height 12
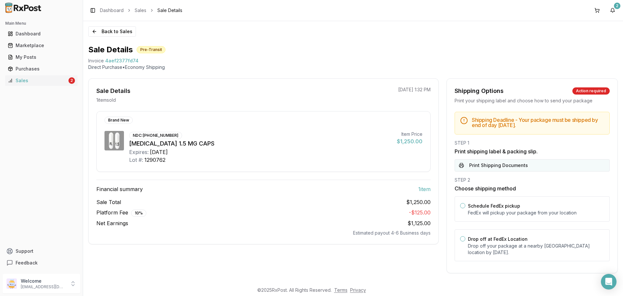
click at [495, 165] on button "Print Shipping Documents" at bounding box center [532, 165] width 155 height 12
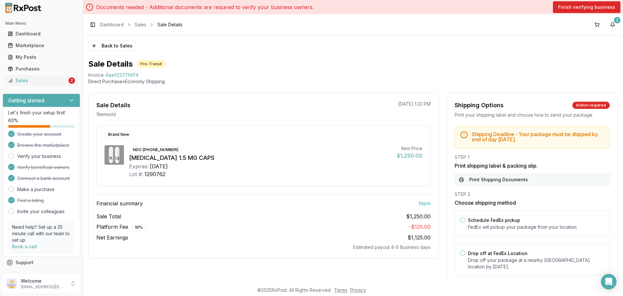
click at [499, 181] on button "Print Shipping Documents" at bounding box center [532, 179] width 155 height 12
click at [61, 83] on div "Sales" at bounding box center [37, 80] width 59 height 6
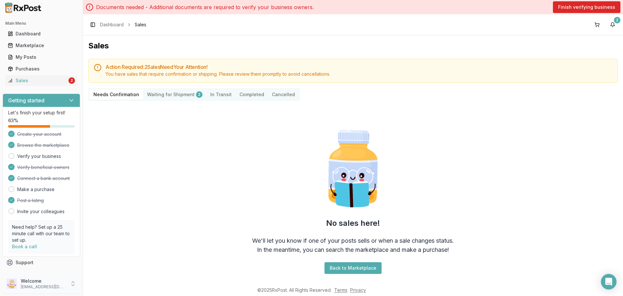
click at [41, 288] on p "[EMAIL_ADDRESS][DOMAIN_NAME]" at bounding box center [43, 286] width 45 height 5
click at [114, 285] on span "Sign Out" at bounding box center [118, 285] width 62 height 6
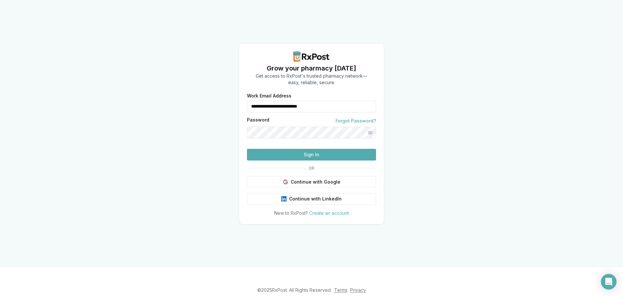
drag, startPoint x: 344, startPoint y: 95, endPoint x: 259, endPoint y: 89, distance: 84.6
click at [268, 93] on div "**********" at bounding box center [311, 102] width 129 height 19
click at [256, 93] on div "**********" at bounding box center [311, 102] width 129 height 19
click at [256, 101] on input "**********" at bounding box center [311, 107] width 129 height 12
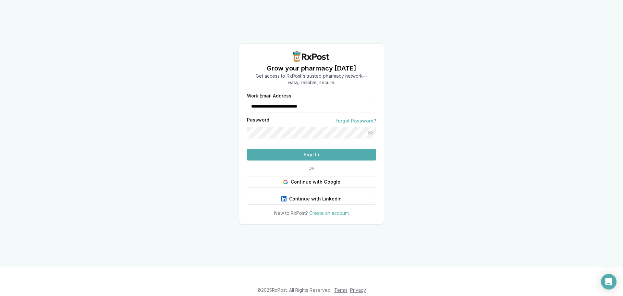
click at [256, 101] on input "**********" at bounding box center [311, 107] width 129 height 12
type input "**********"
click at [295, 160] on button "Sign In" at bounding box center [311, 155] width 129 height 12
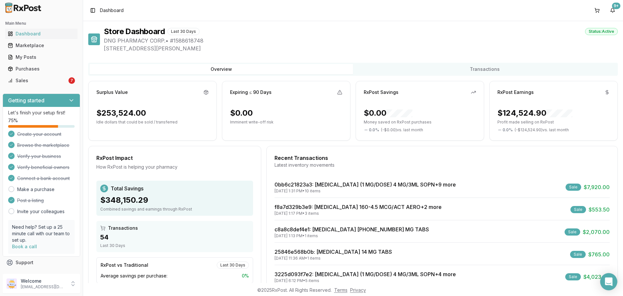
click at [616, 286] on body "Main Menu Dashboard Marketplace My Posts Purchases Sales 7 Getting started Let'…" at bounding box center [311, 148] width 623 height 296
click at [55, 83] on div "Sales" at bounding box center [37, 80] width 59 height 6
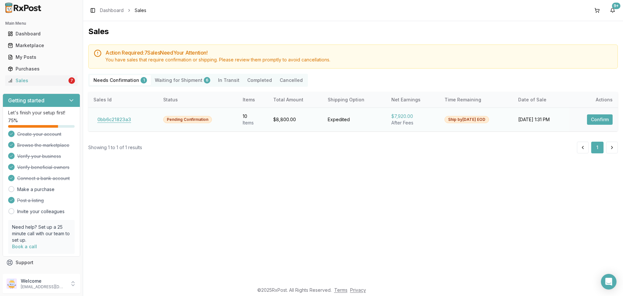
click at [116, 119] on button "0bb6c21823a3" at bounding box center [114, 119] width 42 height 10
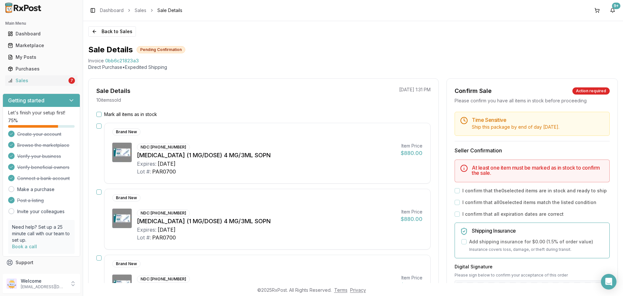
click at [134, 60] on span "0bb6c21823a3" at bounding box center [122, 60] width 34 height 6
drag, startPoint x: 143, startPoint y: 60, endPoint x: 86, endPoint y: 62, distance: 56.5
click at [86, 62] on div "Back to Sales Sale Details Pending Confirmation Invoice 0bb6c21823a3 Direct Pur…" at bounding box center [353, 152] width 540 height 262
copy div "Invoice 0bb6c21823a3"
click at [607, 285] on div "Open Intercom Messenger" at bounding box center [608, 281] width 17 height 17
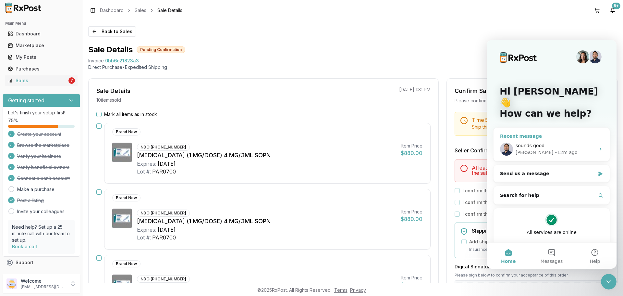
click at [535, 143] on span "sounds good" at bounding box center [530, 145] width 29 height 5
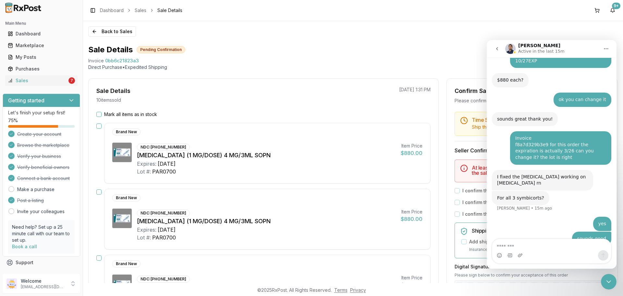
scroll to position [105, 0]
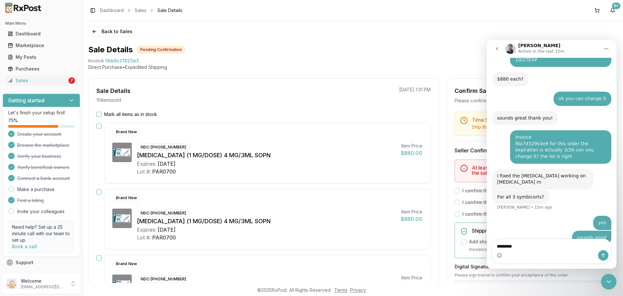
type textarea "*********"
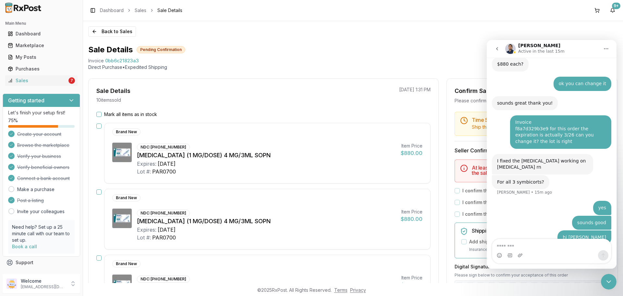
type textarea "**********"
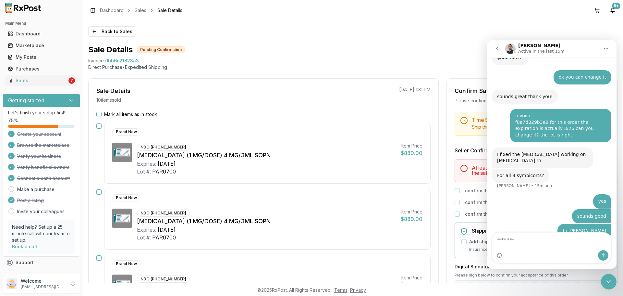
scroll to position [141, 0]
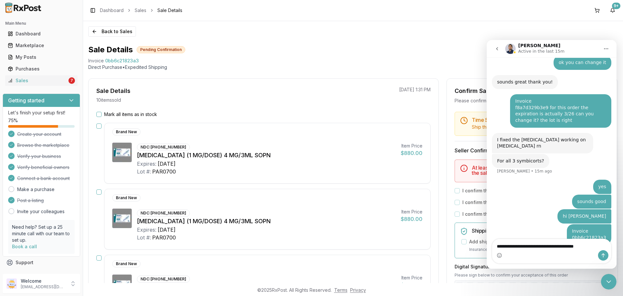
type textarea "**********"
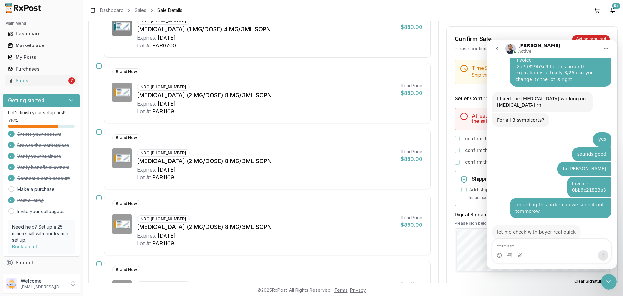
scroll to position [182, 0]
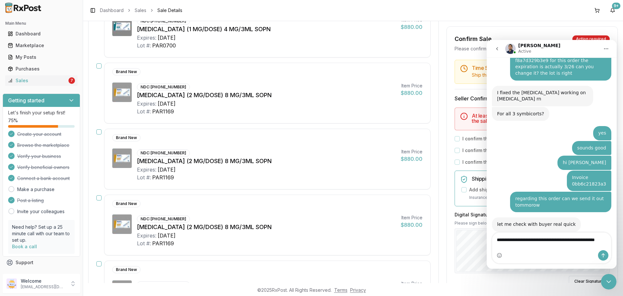
type textarea "**********"
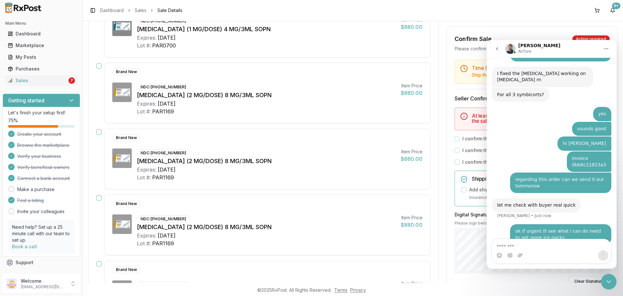
click at [500, 52] on button "go back" at bounding box center [497, 49] width 12 height 12
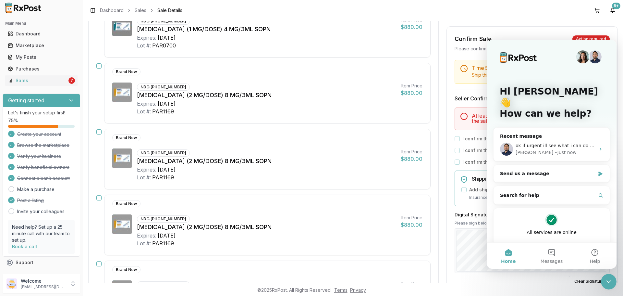
click at [602, 281] on div "Close Intercom Messenger" at bounding box center [609, 282] width 16 height 16
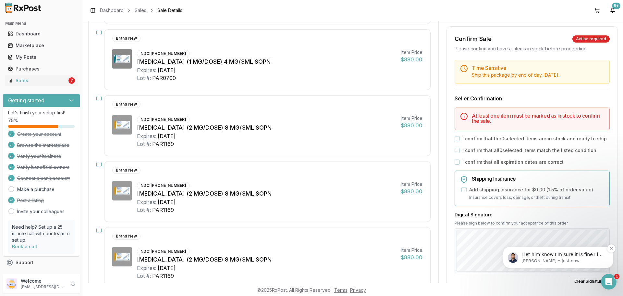
click at [569, 260] on p "[PERSON_NAME] • Just now" at bounding box center [563, 261] width 84 height 6
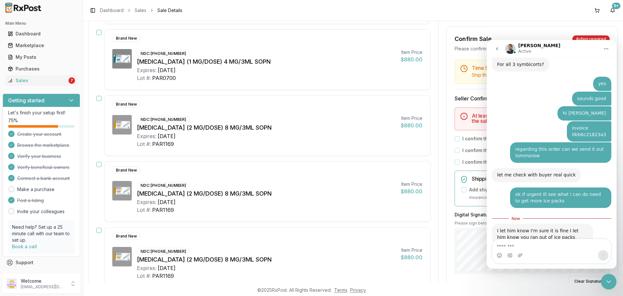
scroll to position [244, 0]
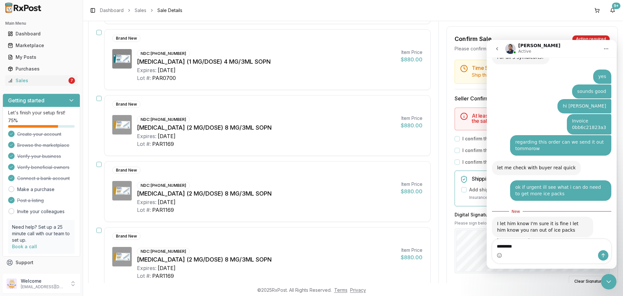
type textarea "*********"
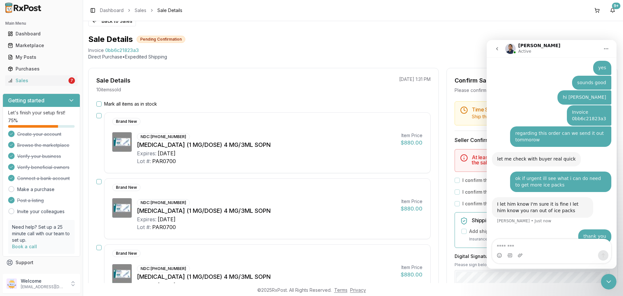
scroll to position [0, 0]
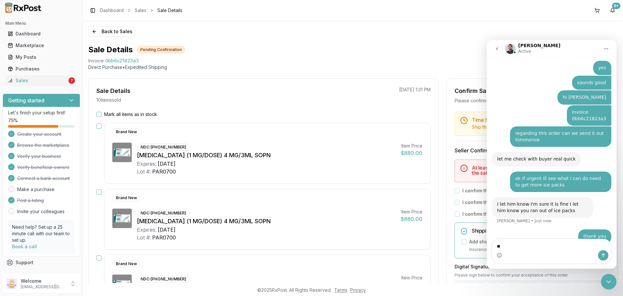
type textarea "*"
click at [495, 48] on icon "go back" at bounding box center [497, 48] width 5 height 5
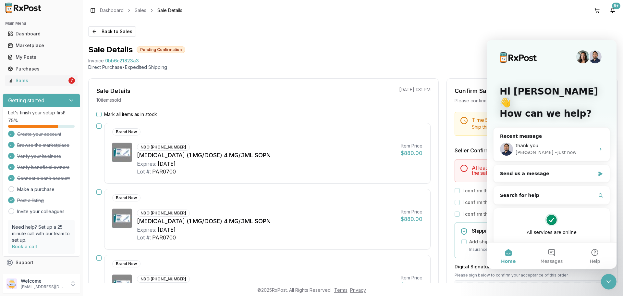
click at [607, 287] on div "Close Intercom Messenger" at bounding box center [609, 282] width 16 height 16
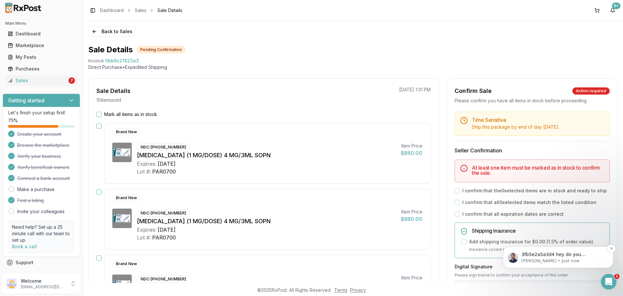
click at [549, 256] on p "3fb5e2a5a3d4 hey do you remember sending this out?" at bounding box center [563, 254] width 84 height 6
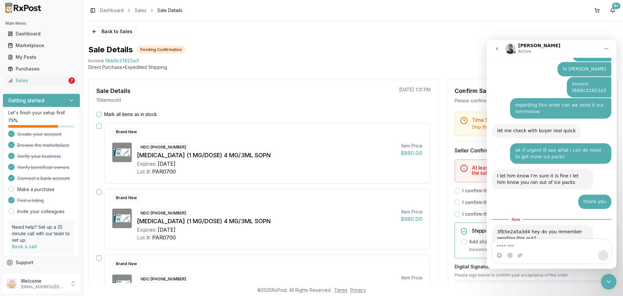
scroll to position [289, 0]
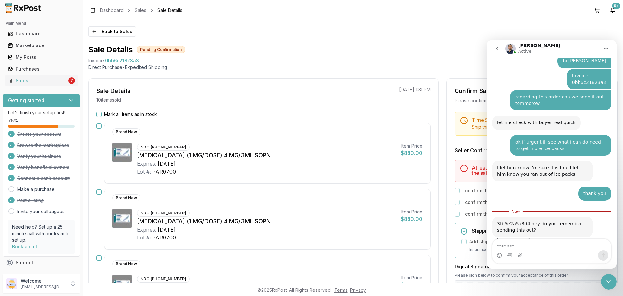
click at [516, 220] on div "3fb5e2a5a3d4 hey do you remember sending this out?" at bounding box center [542, 226] width 91 height 13
copy div "3fb5e2a5a3d4"
click at [51, 81] on div "Sales" at bounding box center [37, 80] width 59 height 6
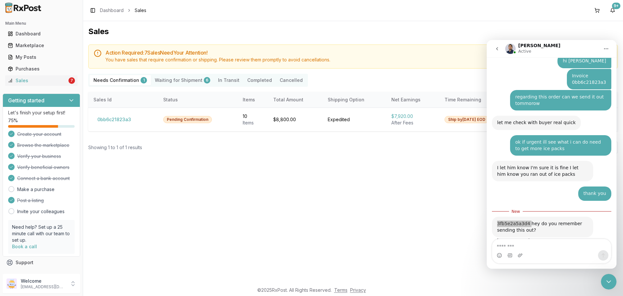
click at [183, 80] on Shipment "Waiting for Shipment 6" at bounding box center [182, 80] width 63 height 10
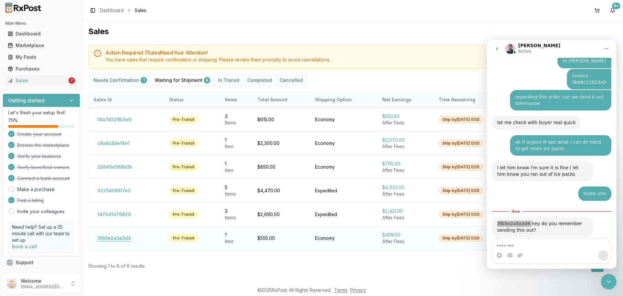
click at [118, 239] on button "3fb5e2a5a3d4" at bounding box center [114, 238] width 42 height 10
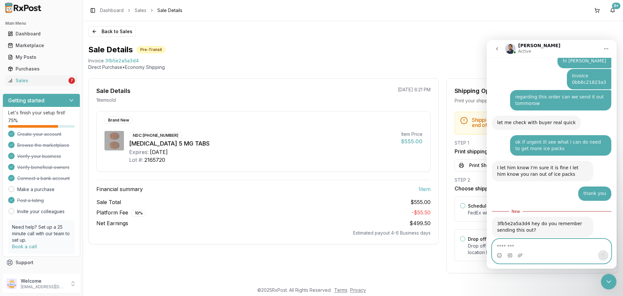
click at [528, 247] on textarea "Message…" at bounding box center [551, 244] width 119 height 11
type textarea "**********"
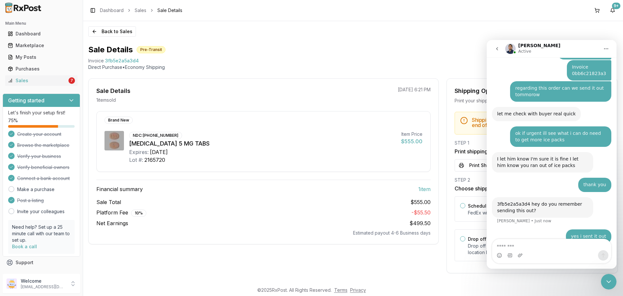
click at [500, 46] on button "go back" at bounding box center [497, 49] width 12 height 12
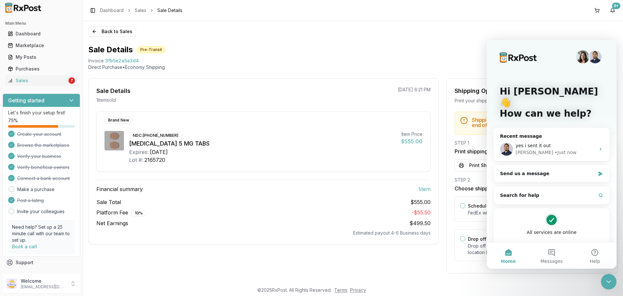
scroll to position [0, 0]
click at [610, 288] on div "Close Intercom Messenger" at bounding box center [609, 282] width 16 height 16
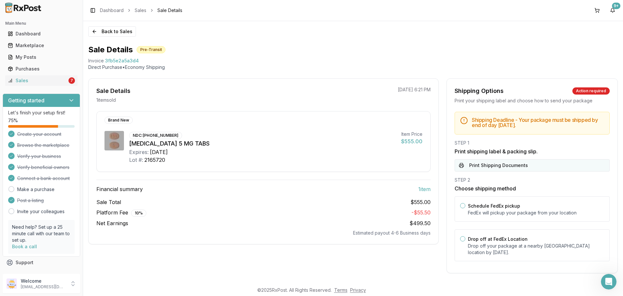
click at [485, 167] on button "Print Shipping Documents" at bounding box center [532, 165] width 155 height 12
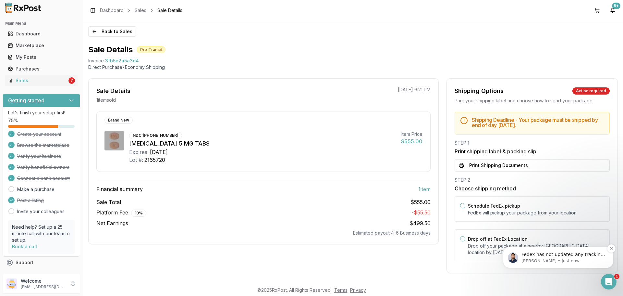
click at [547, 260] on p "[PERSON_NAME] • Just now" at bounding box center [563, 261] width 84 height 6
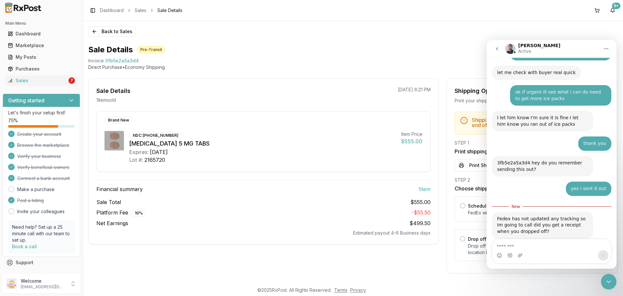
scroll to position [340, 0]
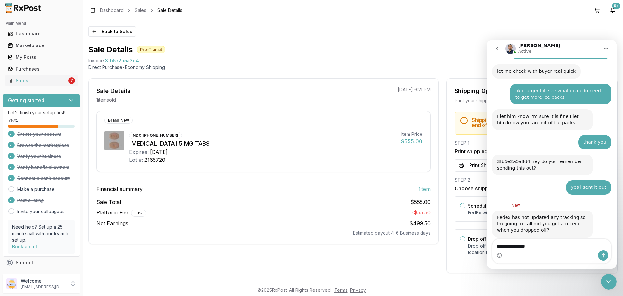
type textarea "**********"
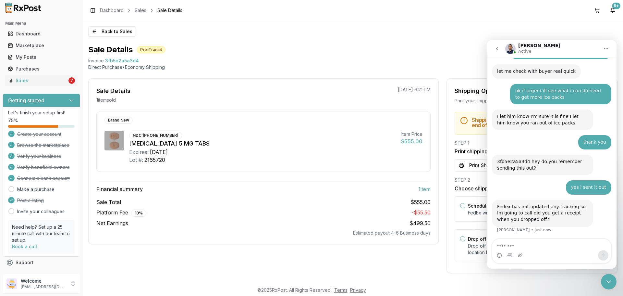
scroll to position [349, 0]
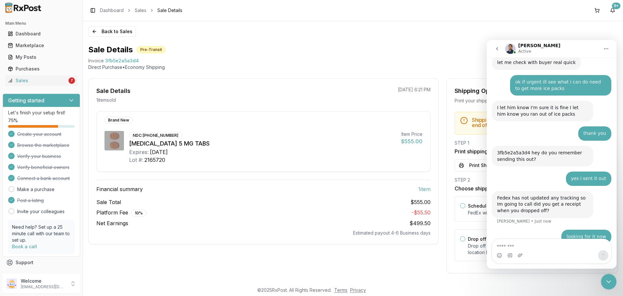
click at [500, 47] on button "go back" at bounding box center [497, 49] width 12 height 12
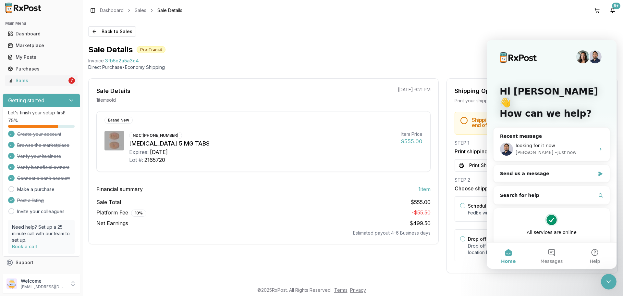
click at [609, 288] on div "Close Intercom Messenger" at bounding box center [609, 282] width 16 height 16
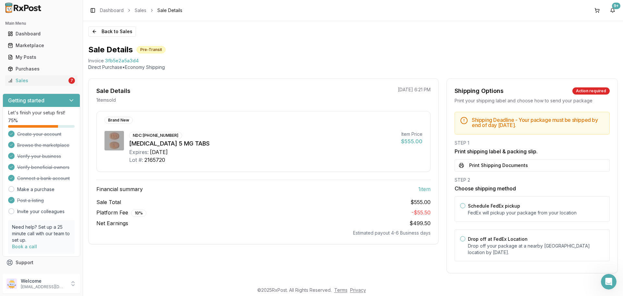
click at [354, 268] on div "Sale Details 1 item sold [DATE] 6:21 PM Brand New NDC: [PHONE_NUMBER] [MEDICAL_…" at bounding box center [263, 175] width 350 height 195
click at [263, 142] on div "[MEDICAL_DATA] 5 MG TABS" at bounding box center [262, 143] width 267 height 9
click at [604, 277] on div "Open Intercom Messenger" at bounding box center [608, 281] width 21 height 21
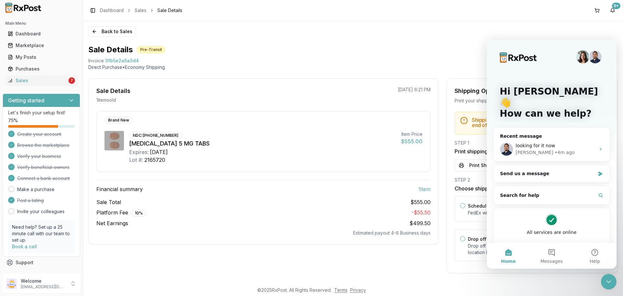
click at [165, 161] on div "2165720" at bounding box center [154, 160] width 21 height 8
click at [150, 162] on div "2165720" at bounding box center [154, 160] width 21 height 8
click at [542, 142] on div "looking for it now" at bounding box center [556, 145] width 80 height 7
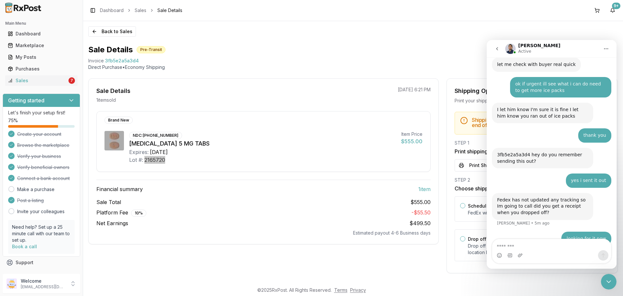
scroll to position [349, 0]
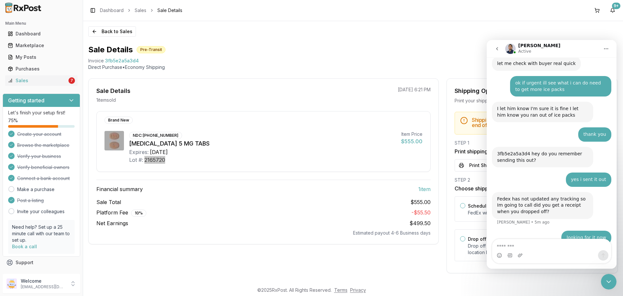
click at [535, 245] on textarea "Message…" at bounding box center [551, 244] width 119 height 11
type textarea "**********"
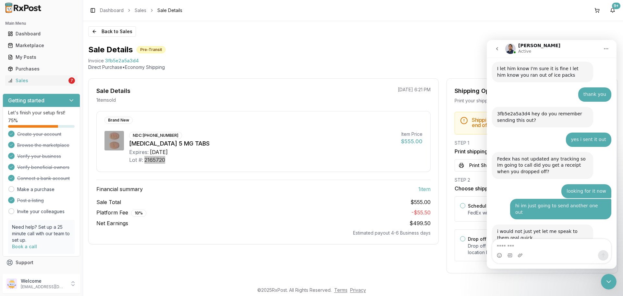
scroll to position [389, 0]
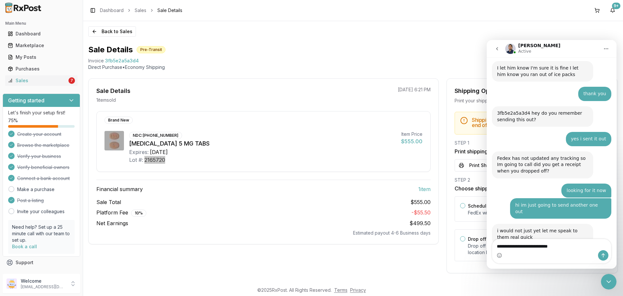
type textarea "**********"
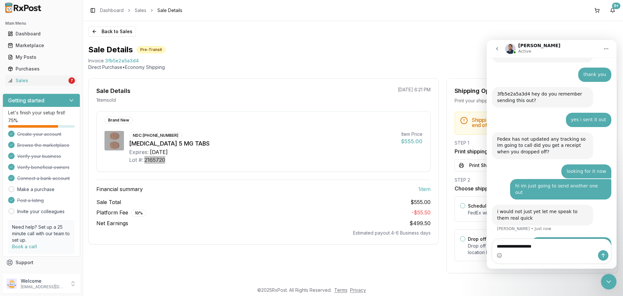
type textarea "**********"
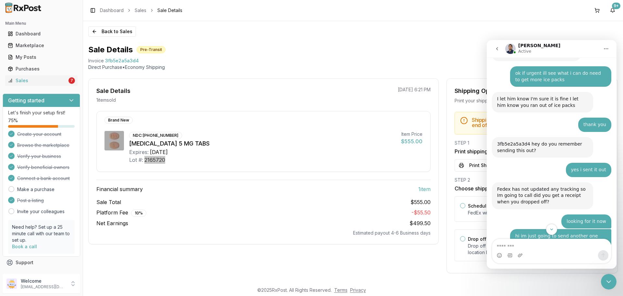
scroll to position [326, 0]
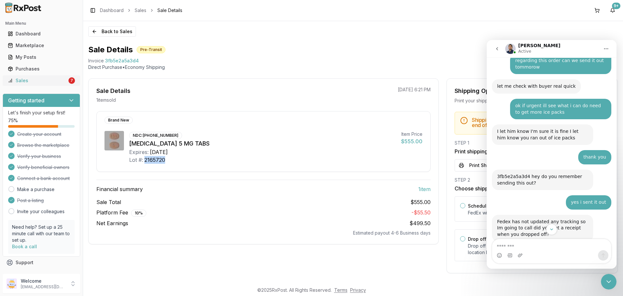
click at [38, 80] on div "Sales" at bounding box center [37, 80] width 59 height 6
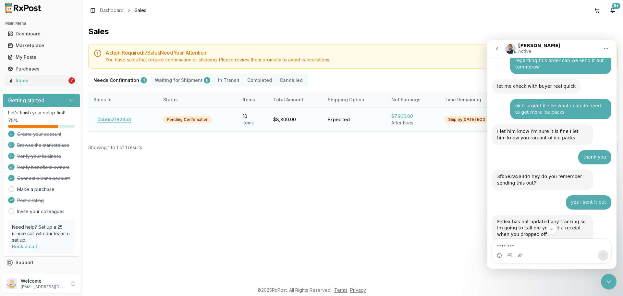
click at [113, 119] on button "0bb6c21823a3" at bounding box center [114, 119] width 42 height 10
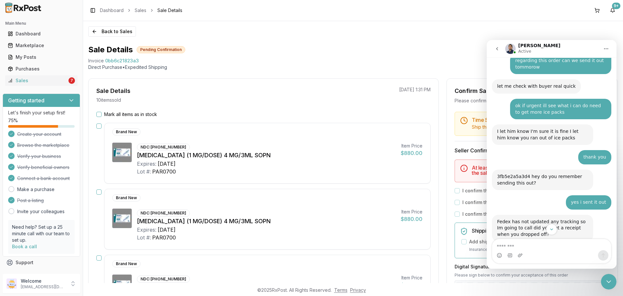
click at [496, 50] on icon "go back" at bounding box center [497, 48] width 5 height 5
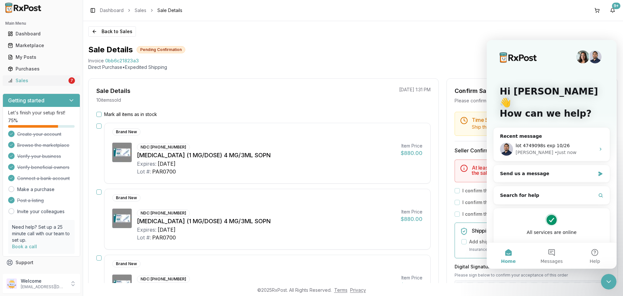
click at [65, 78] on link "Sales 7" at bounding box center [41, 81] width 72 height 12
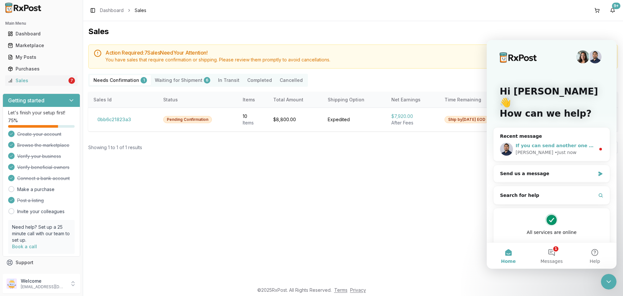
click at [555, 149] on div "• Just now" at bounding box center [566, 152] width 22 height 7
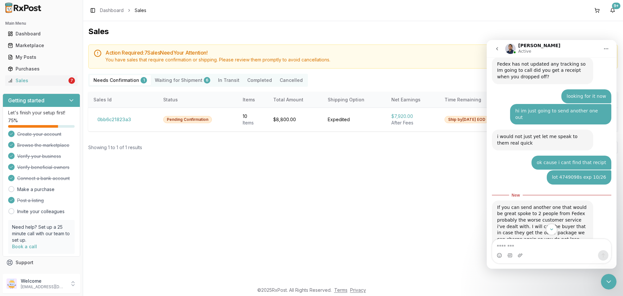
scroll to position [485, 0]
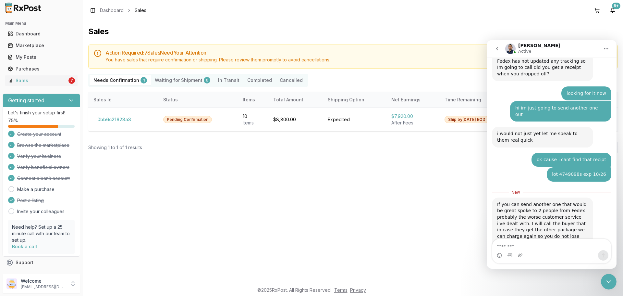
click at [557, 240] on textarea "Message…" at bounding box center [551, 244] width 119 height 11
type textarea "**********"
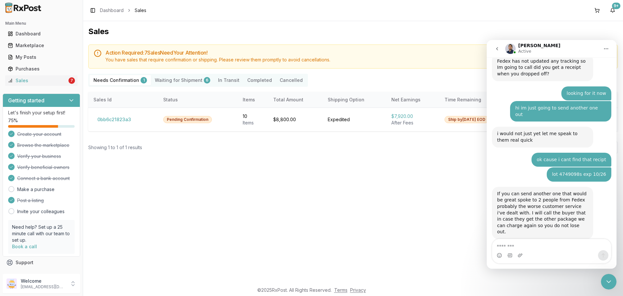
scroll to position [494, 0]
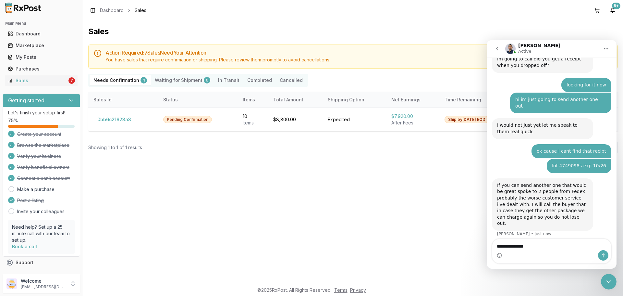
type textarea "**********"
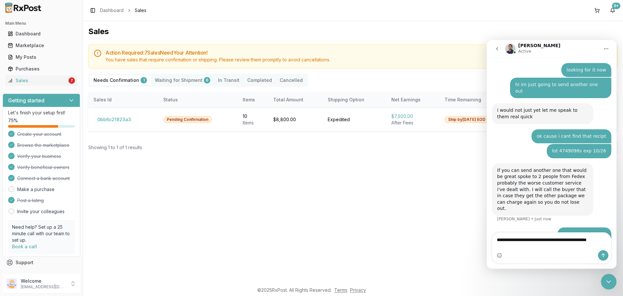
scroll to position [515, 0]
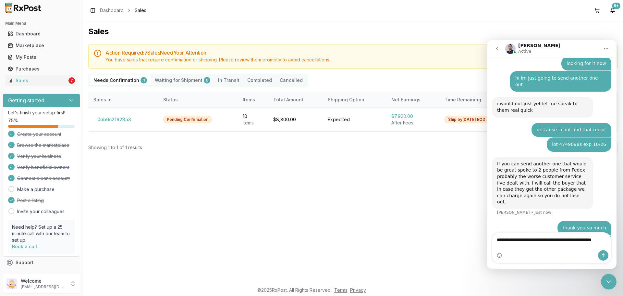
type textarea "**********"
click at [599, 258] on div "Intercom messenger" at bounding box center [551, 255] width 119 height 10
click at [602, 258] on button "Send a message…" at bounding box center [603, 255] width 10 height 10
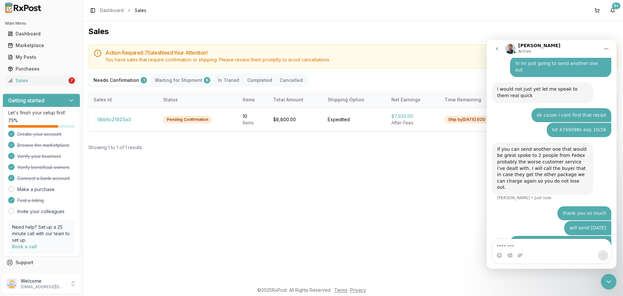
click at [492, 50] on button "go back" at bounding box center [497, 49] width 12 height 12
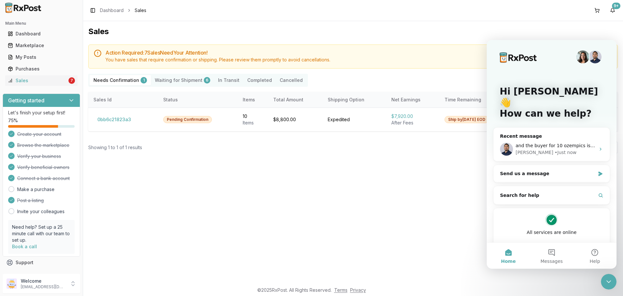
scroll to position [0, 0]
click at [612, 284] on icon "Close Intercom Messenger" at bounding box center [609, 281] width 8 height 8
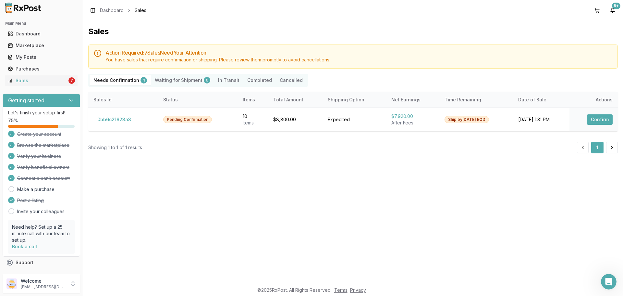
click at [187, 76] on Shipment "Waiting for Shipment 6" at bounding box center [182, 80] width 63 height 10
click at [189, 76] on Shipment "Waiting for Shipment 6" at bounding box center [182, 80] width 63 height 10
click at [191, 80] on Shipment "Waiting for Shipment 6" at bounding box center [182, 80] width 63 height 10
click at [190, 80] on Shipment "Waiting for Shipment 6" at bounding box center [182, 80] width 63 height 10
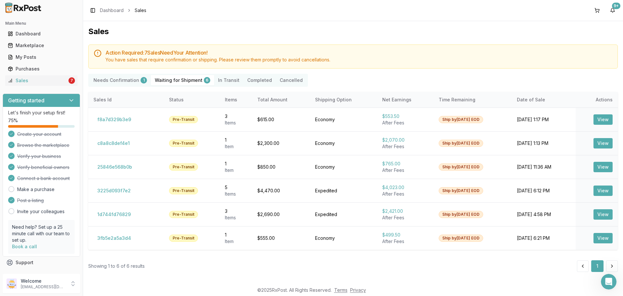
click at [187, 78] on Shipment "Waiting for Shipment 6" at bounding box center [182, 80] width 63 height 10
click at [127, 242] on button "3fb5e2a5a3d4" at bounding box center [114, 238] width 42 height 10
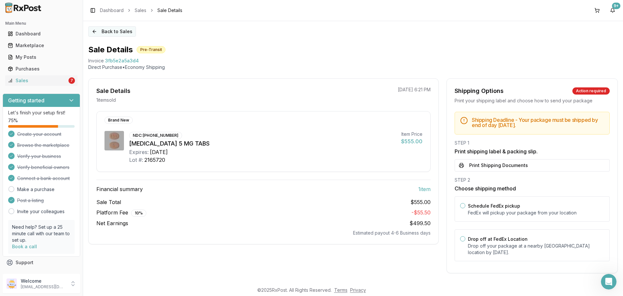
click at [112, 33] on button "Back to Sales" at bounding box center [112, 31] width 48 height 10
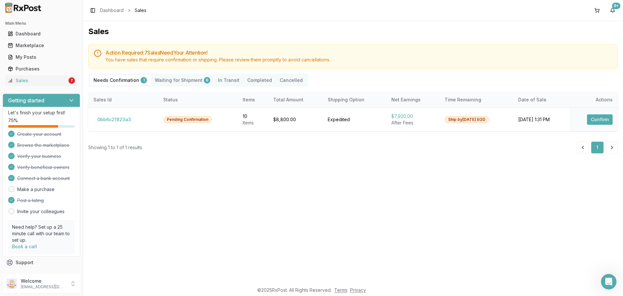
click at [165, 81] on Shipment "Waiting for Shipment 6" at bounding box center [182, 80] width 63 height 10
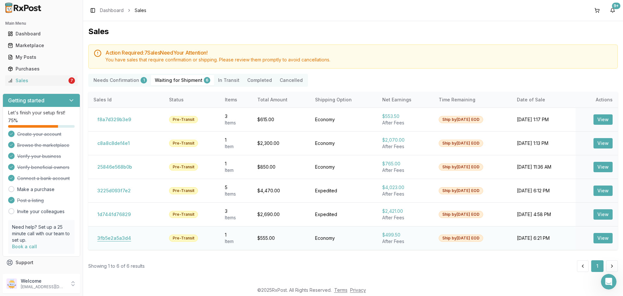
click at [118, 236] on button "3fb5e2a5a3d4" at bounding box center [114, 238] width 42 height 10
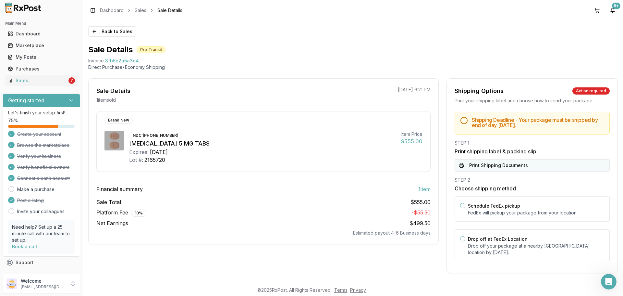
click at [497, 163] on button "Print Shipping Documents" at bounding box center [532, 165] width 155 height 12
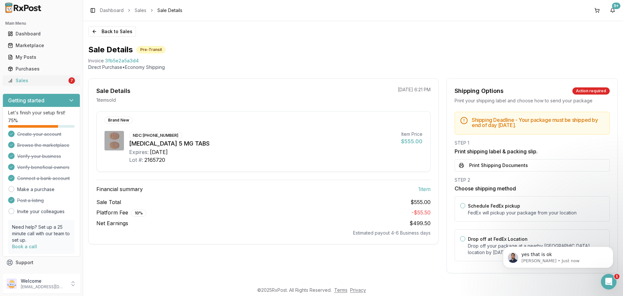
click at [53, 81] on div "Sales" at bounding box center [37, 80] width 59 height 6
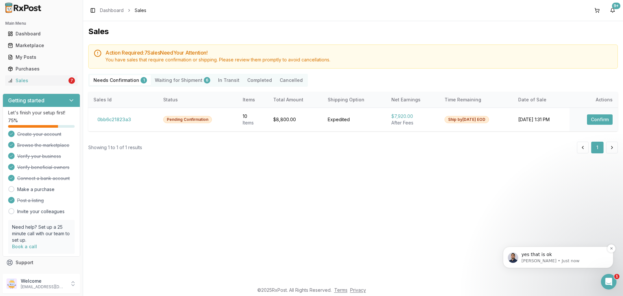
click at [573, 262] on p "[PERSON_NAME] • Just now" at bounding box center [563, 261] width 84 height 6
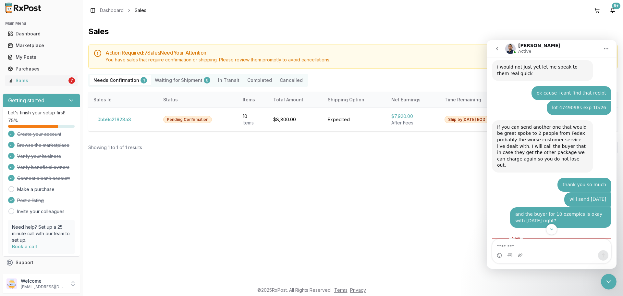
scroll to position [560, 0]
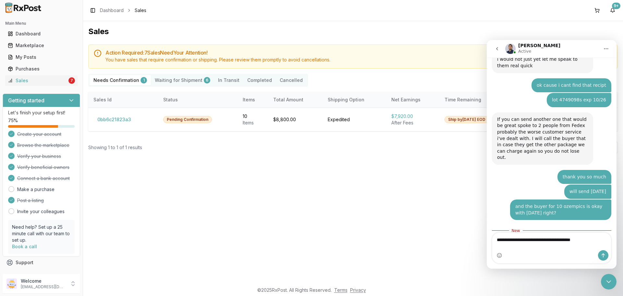
type textarea "**********"
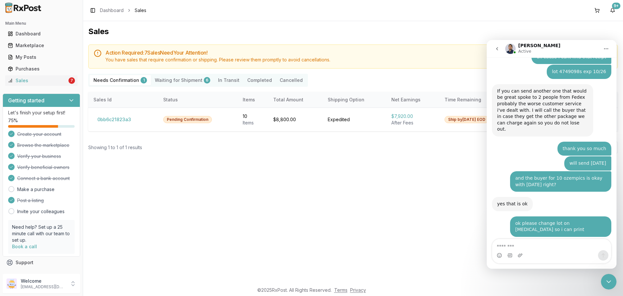
scroll to position [588, 0]
click at [181, 82] on Shipment "Waiting for Shipment 6" at bounding box center [182, 80] width 63 height 10
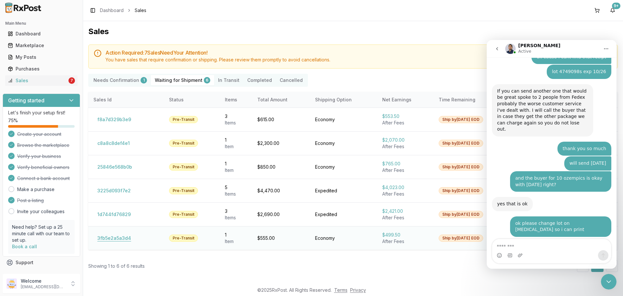
click at [107, 238] on button "3fb5e2a5a3d4" at bounding box center [114, 238] width 42 height 10
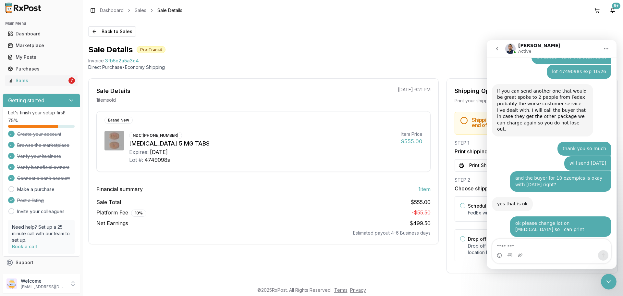
drag, startPoint x: 474, startPoint y: 160, endPoint x: 474, endPoint y: 165, distance: 5.2
click at [474, 162] on button "Print Shipping Documents" at bounding box center [532, 165] width 155 height 12
click at [497, 50] on icon "go back" at bounding box center [497, 48] width 5 height 5
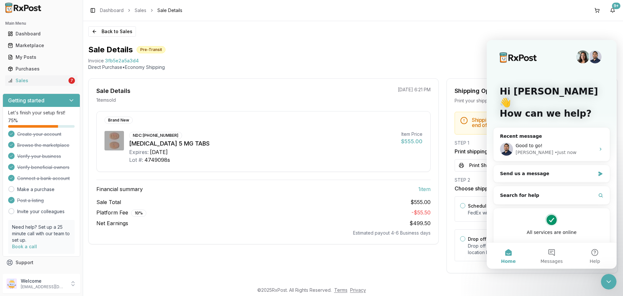
click at [610, 284] on icon "Close Intercom Messenger" at bounding box center [609, 281] width 8 height 8
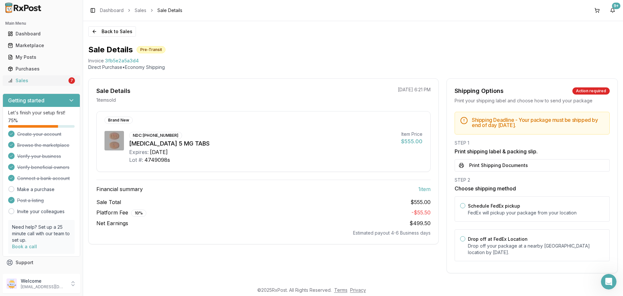
click at [55, 82] on div "Sales" at bounding box center [37, 80] width 59 height 6
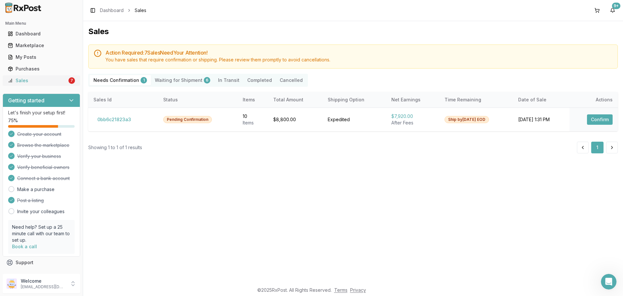
click at [51, 83] on div "Sales" at bounding box center [37, 80] width 59 height 6
click at [48, 85] on link "Sales 7" at bounding box center [41, 81] width 72 height 12
click at [47, 85] on link "Sales 7" at bounding box center [41, 81] width 72 height 12
click at [63, 80] on div "Sales" at bounding box center [37, 80] width 59 height 6
click at [44, 287] on p "[EMAIL_ADDRESS][DOMAIN_NAME]" at bounding box center [43, 286] width 45 height 5
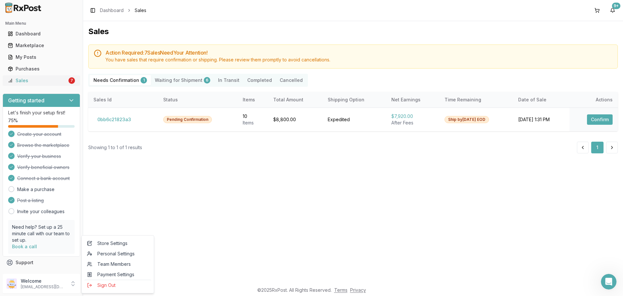
click at [40, 84] on link "Sales 7" at bounding box center [41, 81] width 72 height 12
click at [162, 78] on Shipment "Waiting for Shipment 6" at bounding box center [182, 80] width 63 height 10
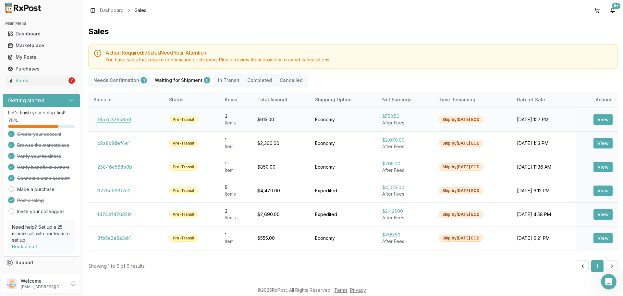
click at [120, 121] on button "f8a7d329b3e9" at bounding box center [114, 119] width 42 height 10
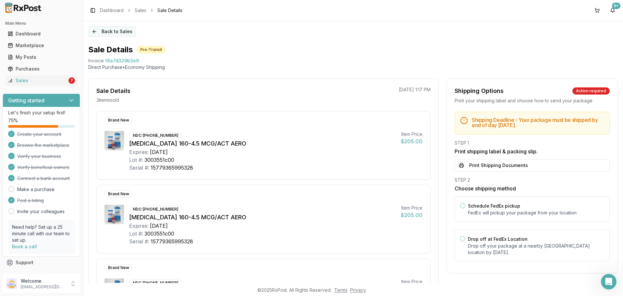
click at [110, 34] on button "Back to Sales" at bounding box center [112, 31] width 48 height 10
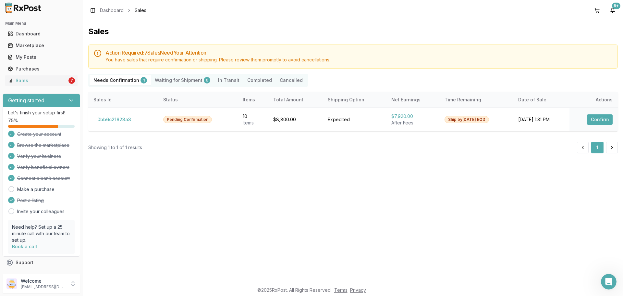
click at [116, 82] on Confirmation "Needs Confirmation 1" at bounding box center [120, 80] width 61 height 10
click at [42, 58] on div "My Posts" at bounding box center [41, 57] width 67 height 6
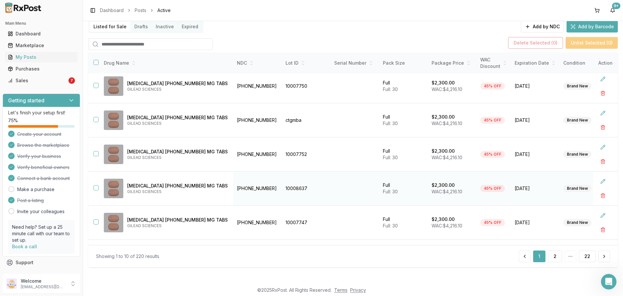
scroll to position [172, 0]
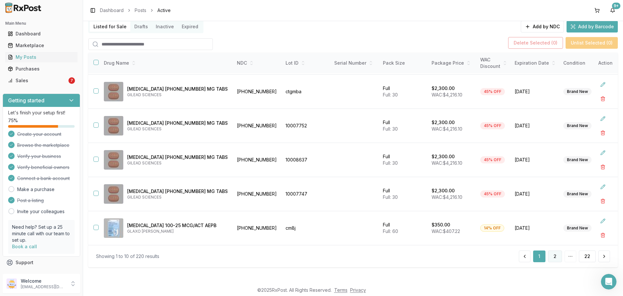
click at [551, 257] on button "2" at bounding box center [555, 256] width 14 height 12
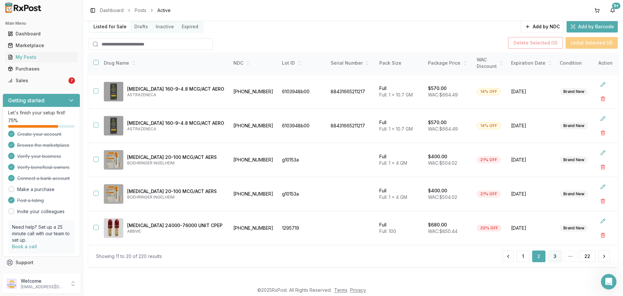
click at [552, 255] on button "3" at bounding box center [555, 256] width 14 height 12
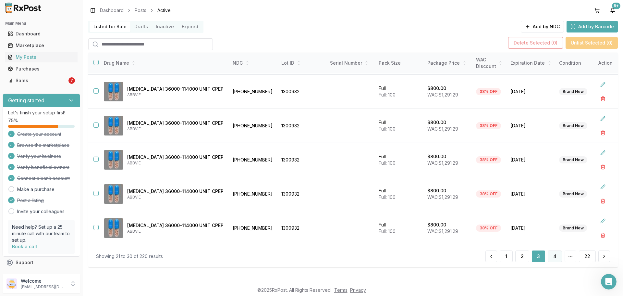
click at [550, 257] on button "4" at bounding box center [555, 256] width 14 height 12
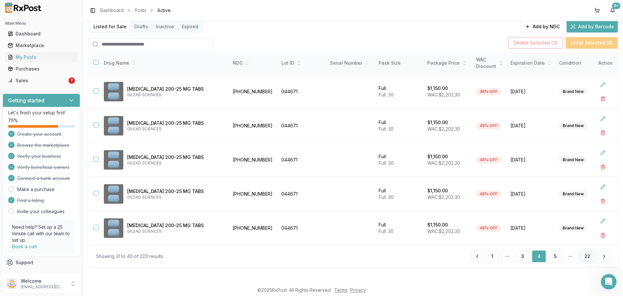
click at [588, 259] on button "22" at bounding box center [587, 256] width 17 height 12
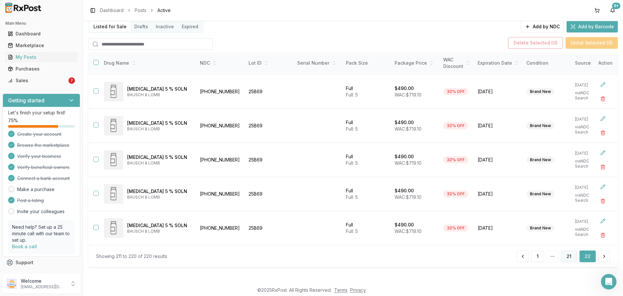
click at [568, 258] on button "21" at bounding box center [569, 256] width 16 height 12
click at [568, 258] on button "21" at bounding box center [568, 256] width 15 height 12
click at [553, 258] on button "20" at bounding box center [550, 256] width 17 height 12
click at [537, 259] on div "1 19 20 21 22" at bounding box center [544, 256] width 131 height 12
click at [532, 259] on button "19" at bounding box center [531, 256] width 16 height 12
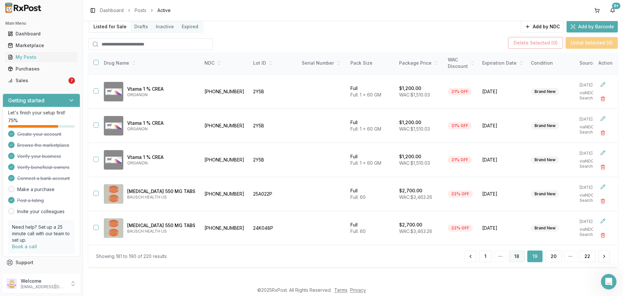
click at [517, 258] on button "18" at bounding box center [517, 256] width 16 height 12
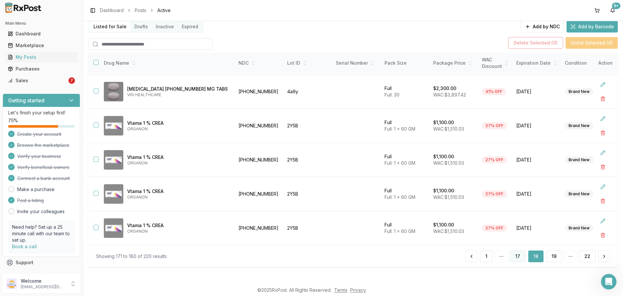
click at [518, 257] on button "17" at bounding box center [518, 256] width 16 height 12
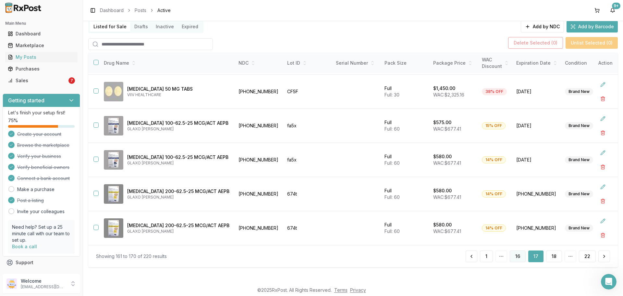
click at [513, 260] on button "16" at bounding box center [518, 256] width 16 height 12
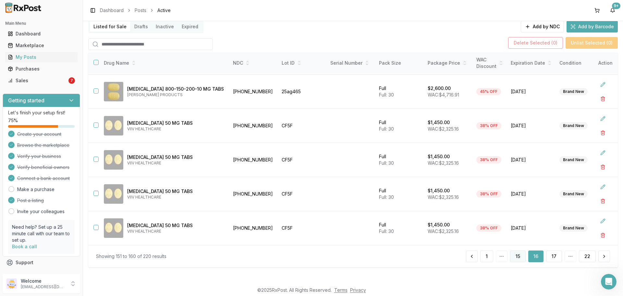
click at [515, 261] on button "15" at bounding box center [518, 256] width 16 height 12
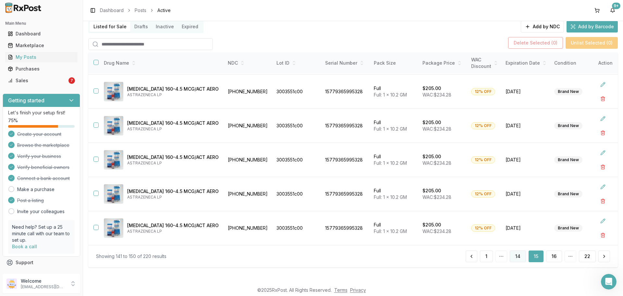
click at [512, 260] on button "14" at bounding box center [518, 256] width 16 height 12
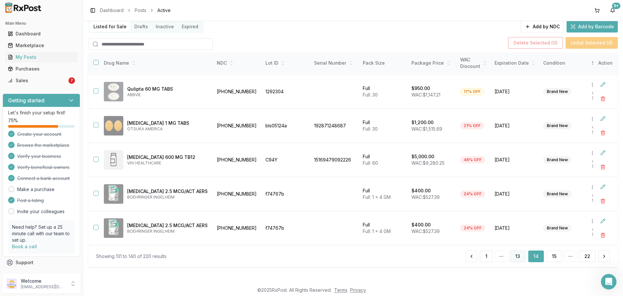
click at [514, 256] on button "13" at bounding box center [518, 256] width 16 height 12
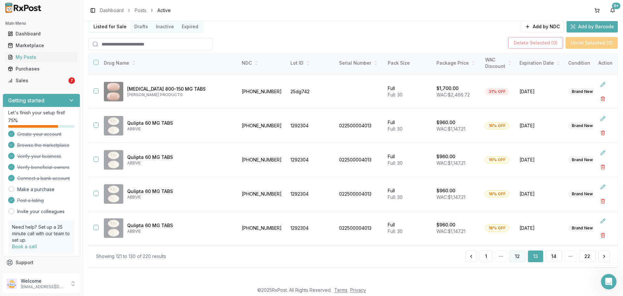
click at [512, 258] on button "12" at bounding box center [517, 256] width 16 height 12
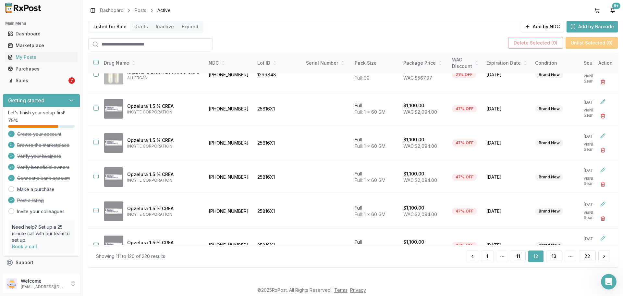
scroll to position [172, 0]
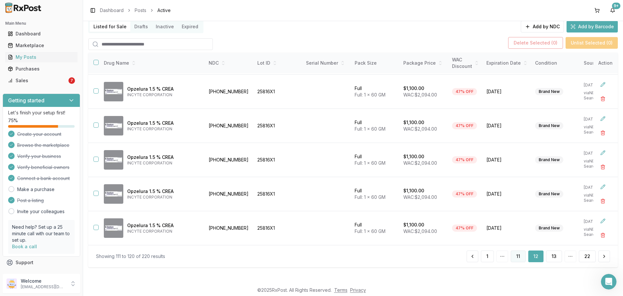
click at [513, 258] on button "11" at bounding box center [518, 256] width 15 height 12
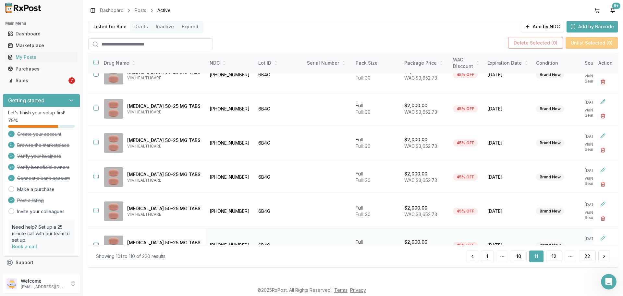
scroll to position [172, 0]
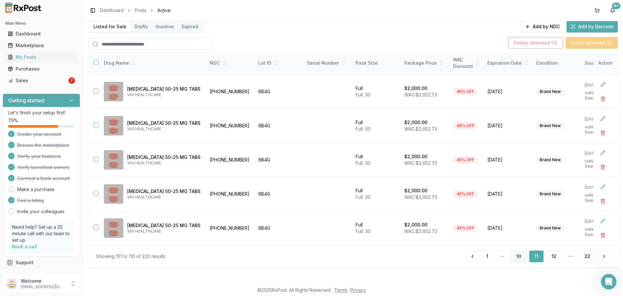
click at [515, 256] on button "10" at bounding box center [519, 256] width 16 height 12
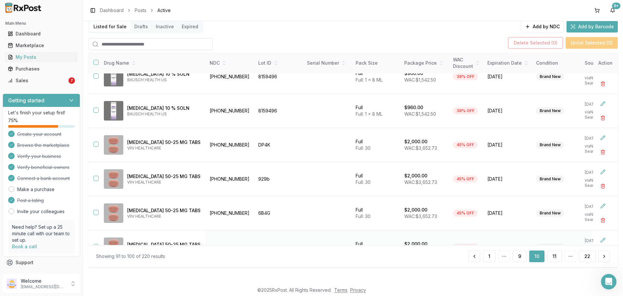
scroll to position [172, 0]
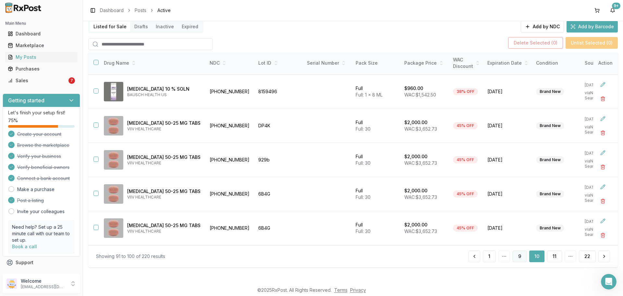
click at [520, 257] on button "9" at bounding box center [520, 256] width 14 height 12
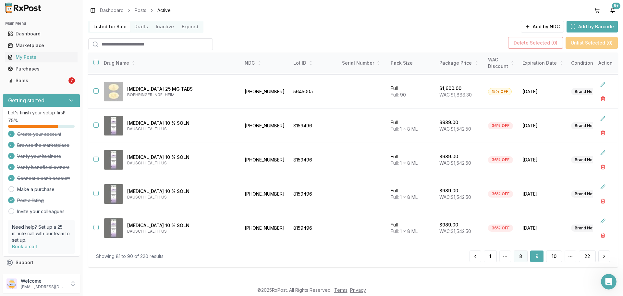
click at [514, 259] on button "8" at bounding box center [521, 256] width 14 height 12
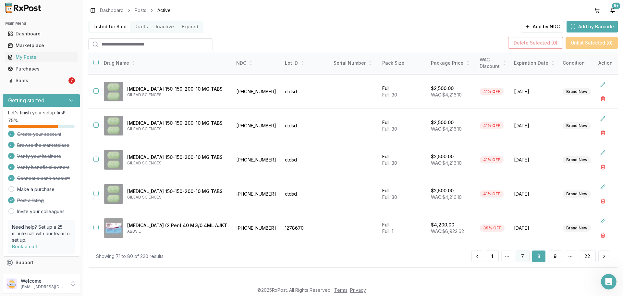
click at [518, 258] on button "7" at bounding box center [523, 256] width 14 height 12
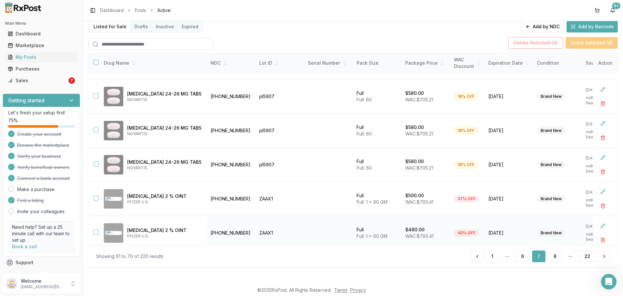
scroll to position [172, 0]
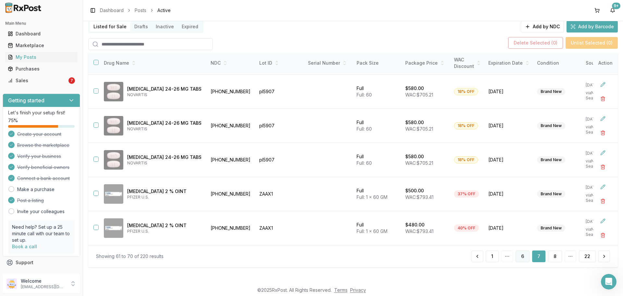
click at [521, 256] on button "6" at bounding box center [523, 256] width 14 height 12
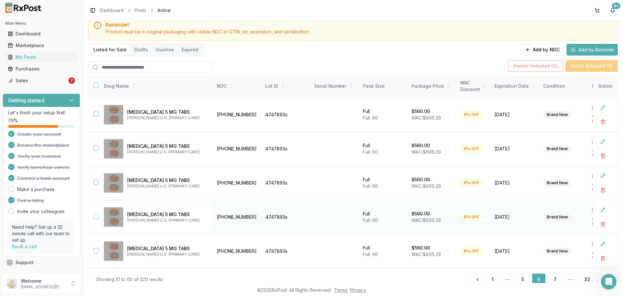
scroll to position [46, 0]
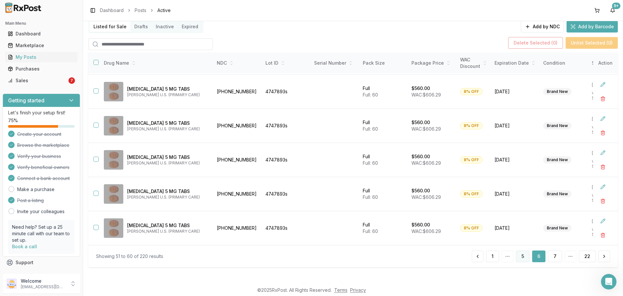
click at [518, 255] on button "5" at bounding box center [523, 256] width 14 height 12
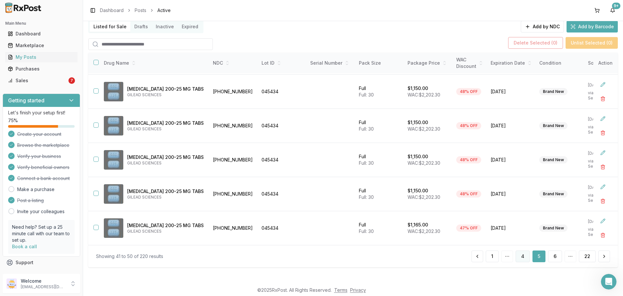
click at [521, 256] on button "4" at bounding box center [523, 256] width 14 height 12
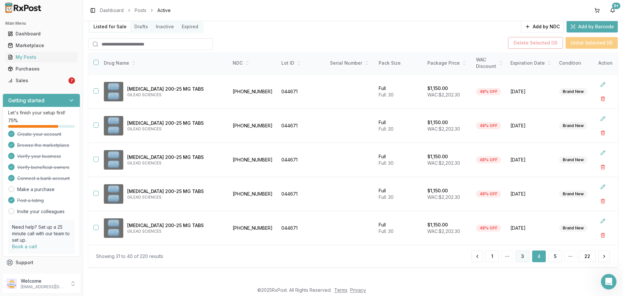
click at [521, 254] on button "3" at bounding box center [523, 256] width 14 height 12
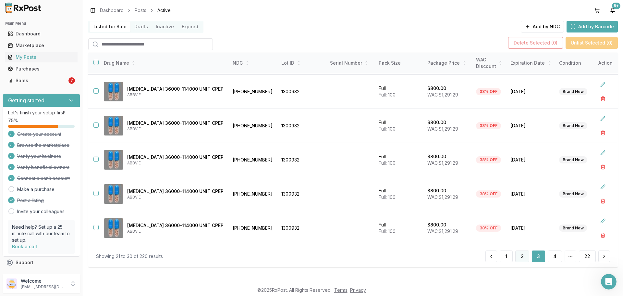
click at [523, 256] on button "2" at bounding box center [522, 256] width 14 height 12
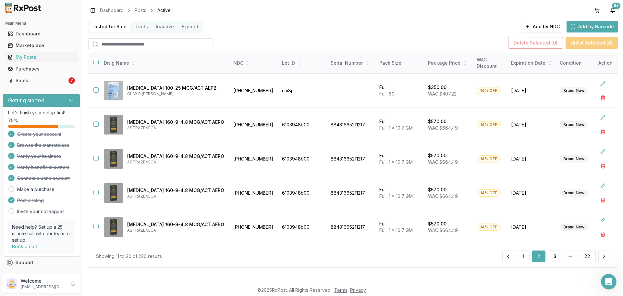
click at [106, 46] on input "search" at bounding box center [150, 44] width 125 height 12
type input "*******"
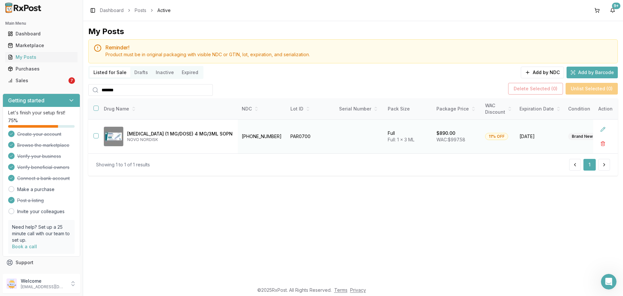
click at [242, 136] on td "[PHONE_NUMBER]" at bounding box center [262, 136] width 49 height 34
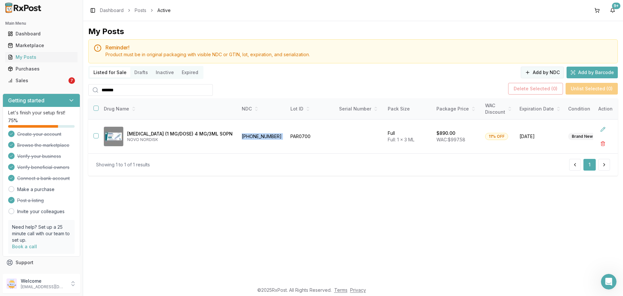
click at [538, 76] on button "Add by NDC" at bounding box center [542, 73] width 43 height 12
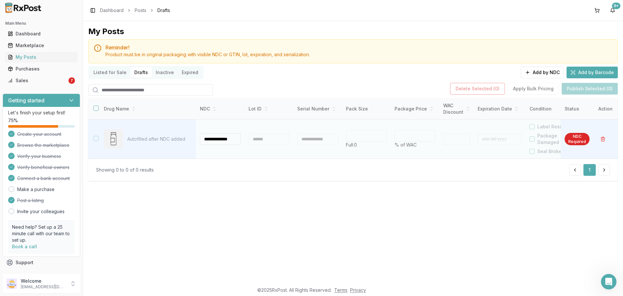
type input "**********"
click at [271, 134] on div at bounding box center [269, 139] width 41 height 12
click at [271, 140] on div at bounding box center [269, 139] width 41 height 12
click at [254, 141] on div at bounding box center [269, 139] width 41 height 12
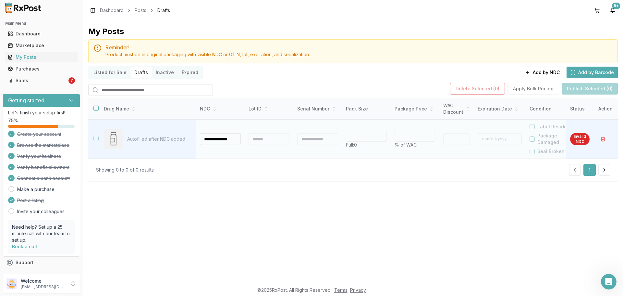
click at [270, 140] on div at bounding box center [269, 139] width 41 height 12
click at [270, 139] on div at bounding box center [269, 139] width 41 height 12
click at [268, 143] on div at bounding box center [269, 139] width 41 height 12
click at [228, 140] on input "**********" at bounding box center [220, 139] width 41 height 12
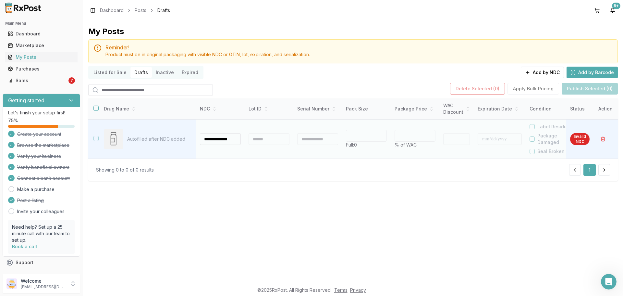
click at [228, 140] on input "**********" at bounding box center [220, 139] width 41 height 12
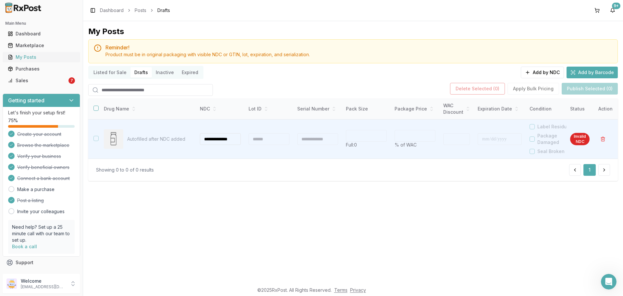
click at [54, 56] on div "My Posts" at bounding box center [41, 57] width 67 height 6
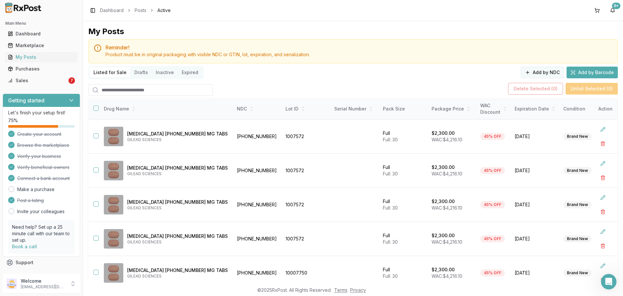
click at [555, 74] on button "Add by NDC" at bounding box center [542, 73] width 43 height 12
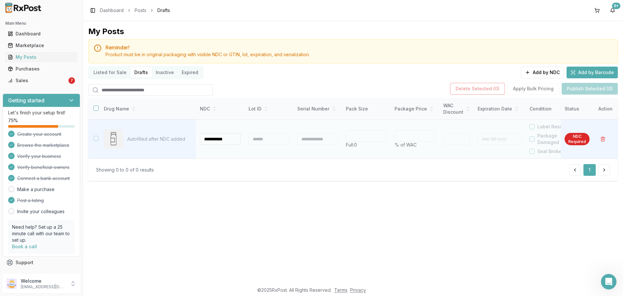
type input "**********"
click at [266, 138] on div at bounding box center [269, 139] width 41 height 12
type input "*"
click at [267, 139] on div at bounding box center [269, 139] width 41 height 12
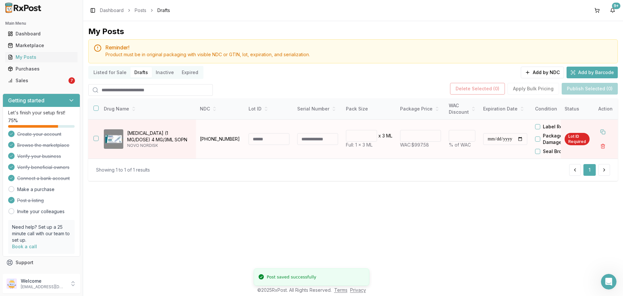
click at [259, 141] on input at bounding box center [269, 139] width 41 height 12
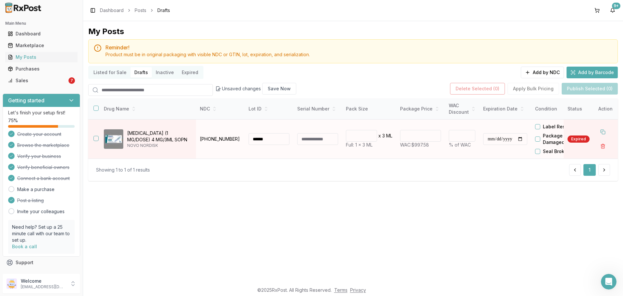
type input "******"
drag, startPoint x: 427, startPoint y: 135, endPoint x: 367, endPoint y: 144, distance: 61.0
click at [395, 137] on tr "**********" at bounding box center [385, 138] width 595 height 39
type input "******"
type input "**"
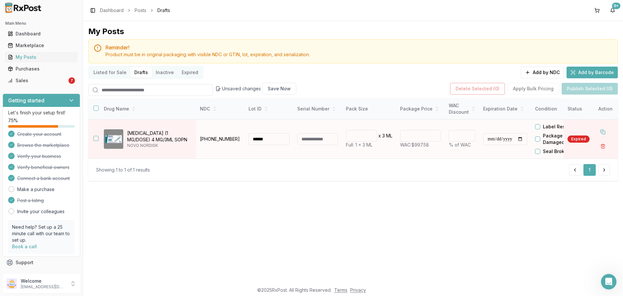
click at [485, 141] on div at bounding box center [485, 139] width 4 height 12
click at [487, 140] on div "**********" at bounding box center [505, 139] width 44 height 12
click at [486, 139] on div at bounding box center [485, 139] width 4 height 12
click at [492, 139] on input "**********" at bounding box center [505, 139] width 44 height 12
type input "**********"
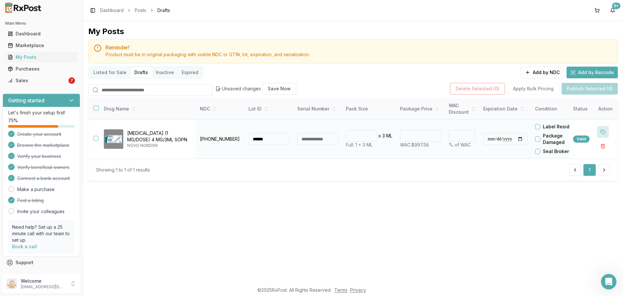
click at [599, 126] on button at bounding box center [603, 132] width 12 height 12
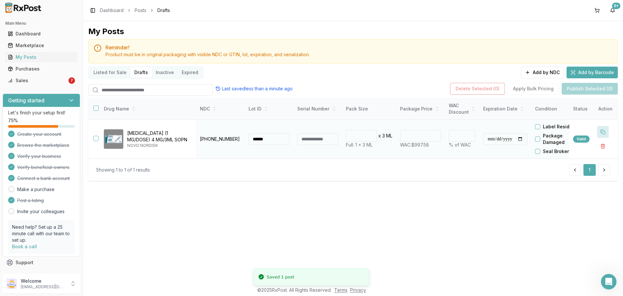
click at [599, 126] on button at bounding box center [603, 132] width 12 height 12
click at [600, 126] on button at bounding box center [603, 132] width 12 height 12
click at [601, 126] on button at bounding box center [603, 132] width 12 height 12
click at [604, 126] on button at bounding box center [603, 132] width 12 height 12
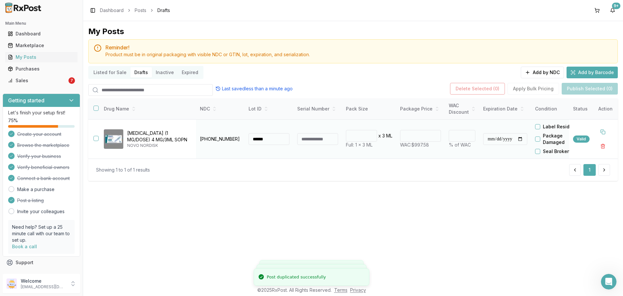
drag, startPoint x: 606, startPoint y: 126, endPoint x: 610, endPoint y: 124, distance: 5.2
click at [607, 126] on button at bounding box center [603, 132] width 12 height 12
drag, startPoint x: 610, startPoint y: 123, endPoint x: 613, endPoint y: 119, distance: 4.8
click at [611, 123] on td at bounding box center [605, 138] width 25 height 39
click at [613, 118] on th "Action" at bounding box center [605, 108] width 25 height 21
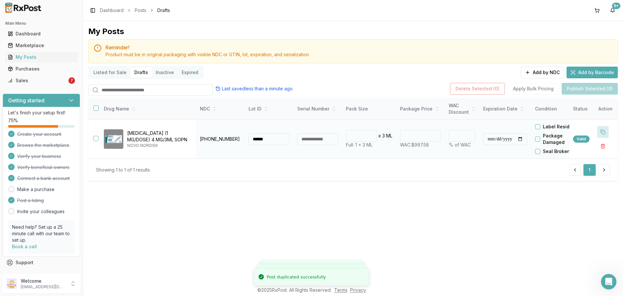
click at [602, 127] on button at bounding box center [603, 132] width 12 height 12
click at [602, 128] on button at bounding box center [603, 132] width 12 height 12
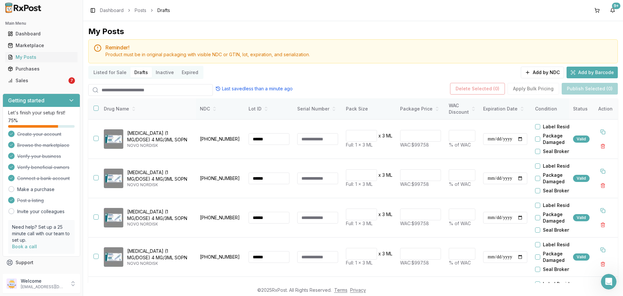
click at [95, 109] on button "button" at bounding box center [95, 107] width 5 height 5
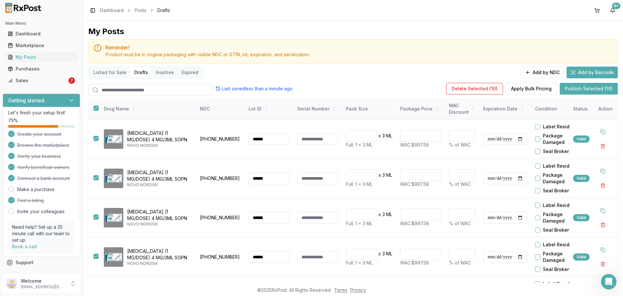
click at [589, 91] on button "Publish Selected (10)" at bounding box center [589, 89] width 58 height 12
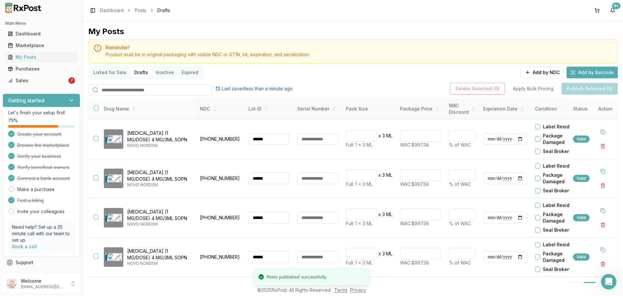
click at [92, 109] on th at bounding box center [93, 108] width 10 height 21
drag, startPoint x: 92, startPoint y: 109, endPoint x: 96, endPoint y: 108, distance: 3.7
click at [93, 109] on th at bounding box center [93, 108] width 10 height 21
click at [98, 108] on button "button" at bounding box center [95, 107] width 5 height 5
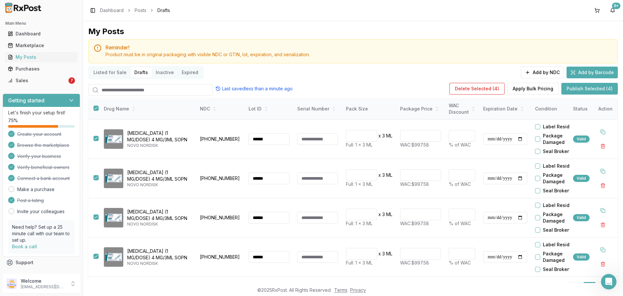
click at [581, 86] on button "Publish Selected (4)" at bounding box center [589, 89] width 56 height 12
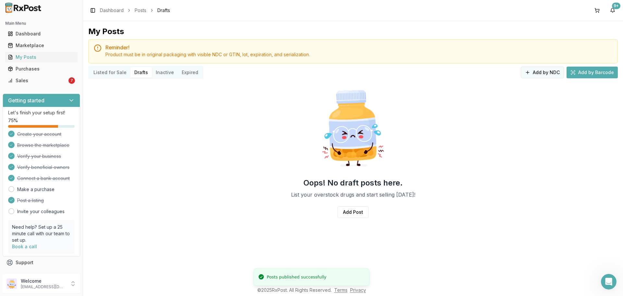
click at [540, 68] on button "Add by NDC" at bounding box center [542, 73] width 43 height 12
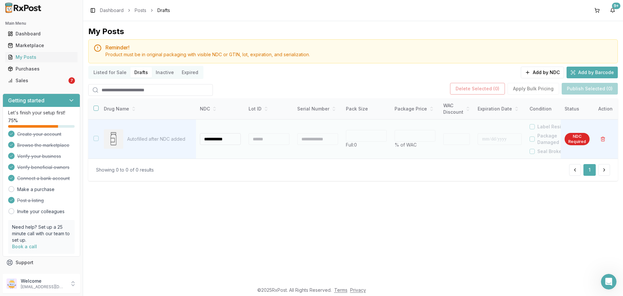
type input "**********"
click at [271, 140] on div at bounding box center [269, 139] width 41 height 12
type input "*"
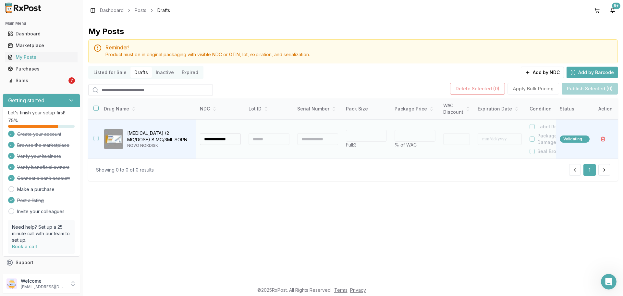
click at [268, 139] on div at bounding box center [269, 139] width 41 height 12
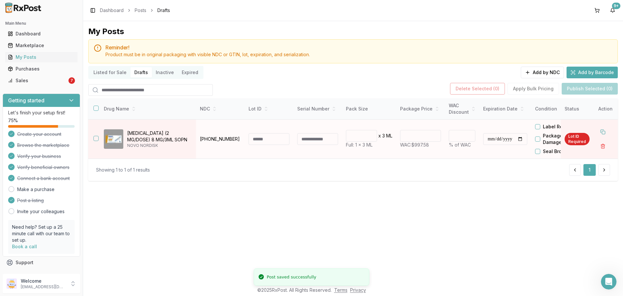
click at [265, 139] on input at bounding box center [269, 139] width 41 height 12
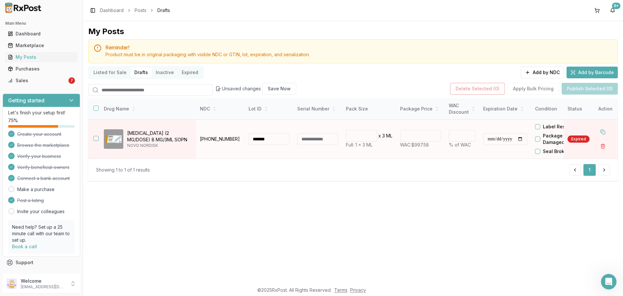
type input "*******"
drag, startPoint x: 428, startPoint y: 136, endPoint x: 352, endPoint y: 132, distance: 76.0
click at [370, 132] on tr "**********" at bounding box center [385, 138] width 595 height 39
type input "******"
type input "**"
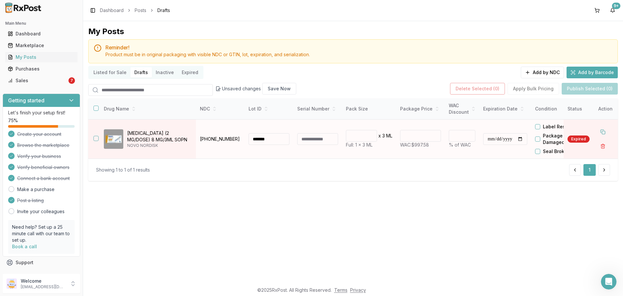
click at [487, 141] on input "**********" at bounding box center [505, 139] width 44 height 12
type input "**********"
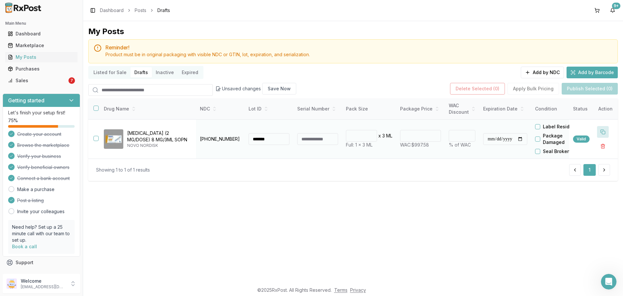
click at [606, 132] on button at bounding box center [603, 132] width 12 height 12
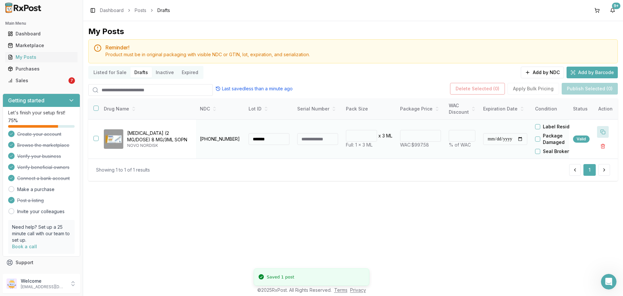
click at [606, 132] on button at bounding box center [603, 132] width 12 height 12
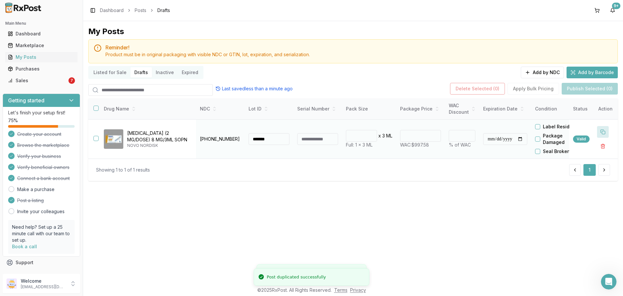
click at [606, 132] on button at bounding box center [603, 132] width 12 height 12
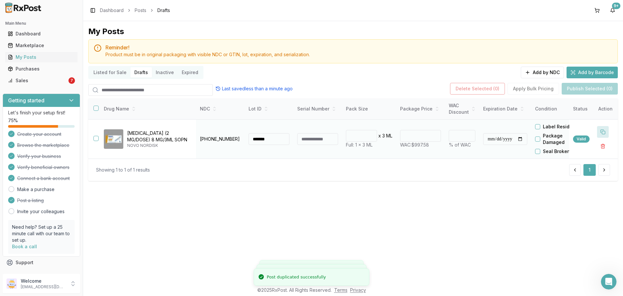
click at [606, 132] on button at bounding box center [603, 132] width 12 height 12
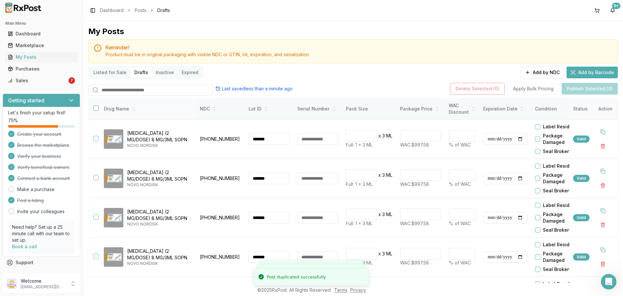
click at [95, 109] on button "button" at bounding box center [95, 107] width 5 height 5
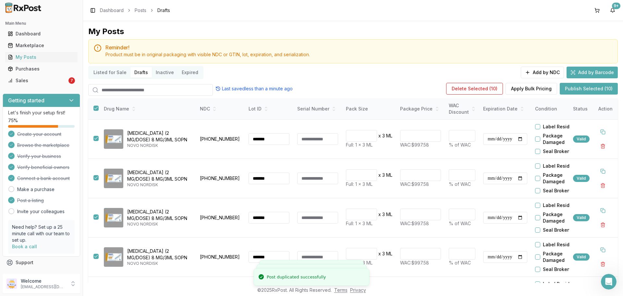
click at [563, 90] on button "Publish Selected (10)" at bounding box center [589, 89] width 58 height 12
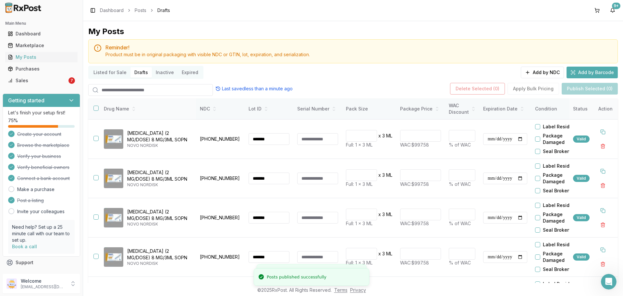
click at [92, 107] on th at bounding box center [93, 108] width 10 height 21
click at [97, 109] on button "button" at bounding box center [95, 107] width 5 height 5
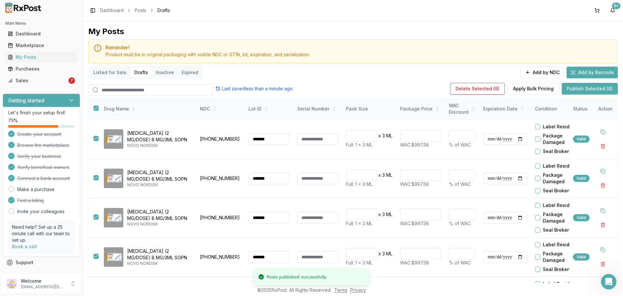
click at [574, 88] on button "Publish Selected (8)" at bounding box center [590, 89] width 56 height 12
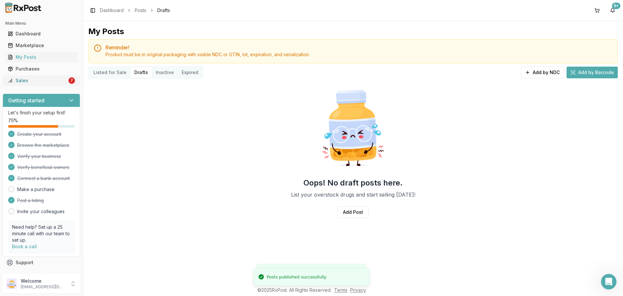
click at [42, 84] on link "Sales 7" at bounding box center [41, 81] width 72 height 12
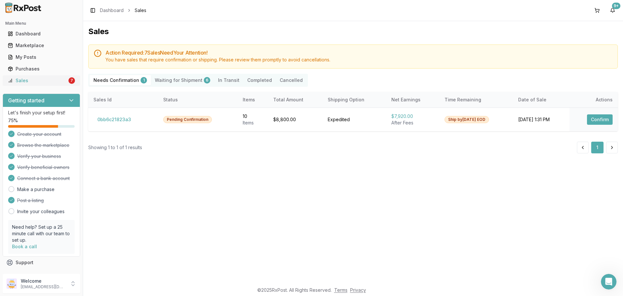
click at [59, 80] on div "Sales" at bounding box center [37, 80] width 59 height 6
click at [187, 84] on Shipment "Waiting for Shipment 6" at bounding box center [182, 80] width 63 height 10
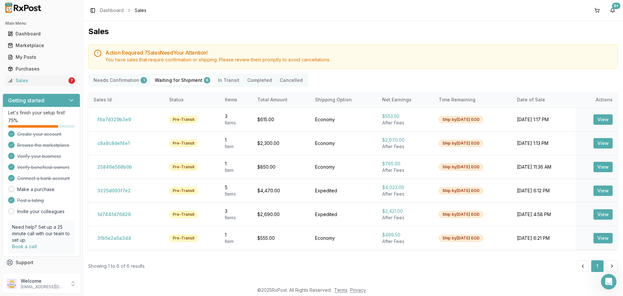
click at [121, 77] on Confirmation "Needs Confirmation 1" at bounding box center [120, 80] width 61 height 10
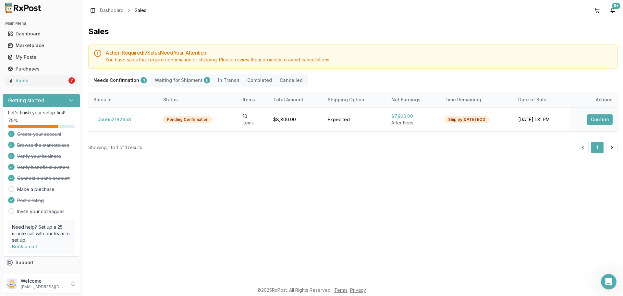
click at [120, 80] on Confirmation "Needs Confirmation 1" at bounding box center [120, 80] width 61 height 10
